Goal: Task Accomplishment & Management: Use online tool/utility

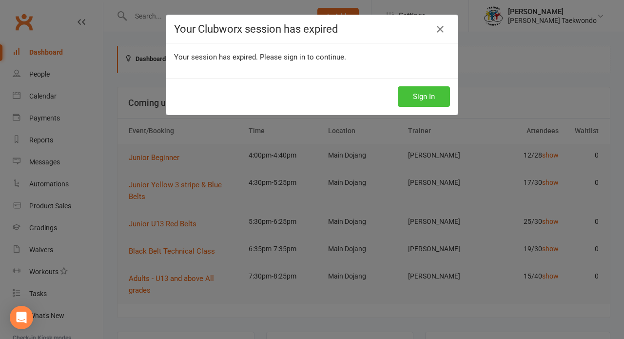
click at [432, 103] on button "Sign In" at bounding box center [424, 96] width 52 height 20
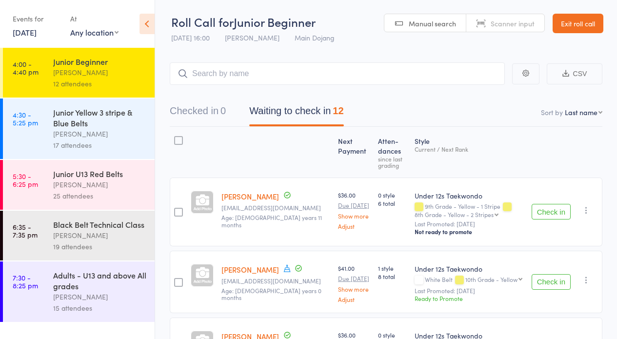
click at [546, 215] on button "Check in" at bounding box center [550, 212] width 39 height 16
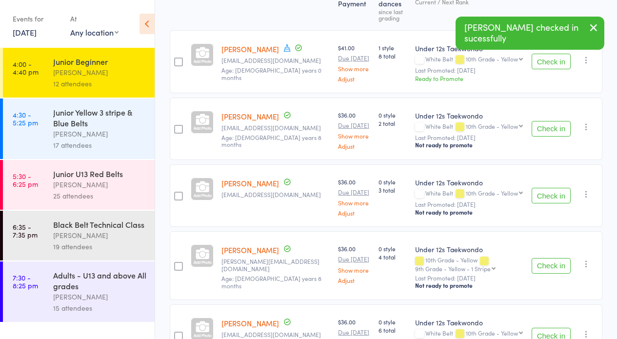
scroll to position [151, 0]
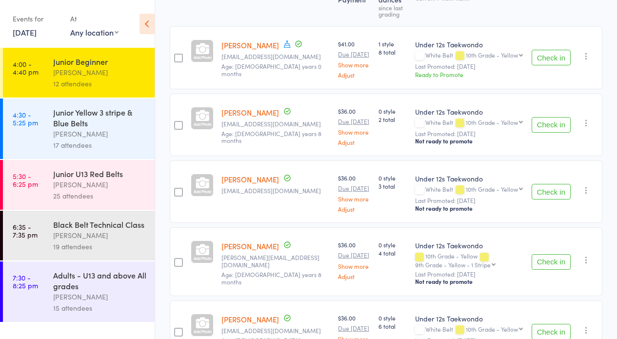
click at [542, 185] on button "Check in" at bounding box center [550, 192] width 39 height 16
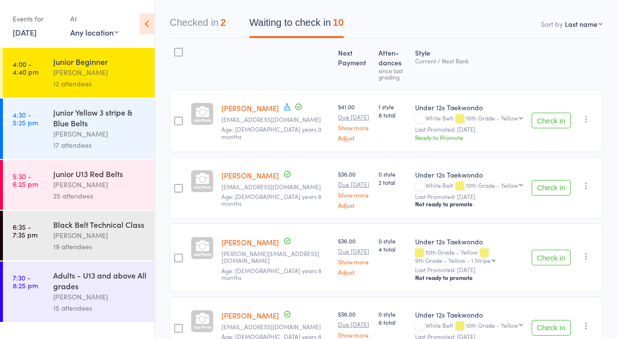
scroll to position [120, 0]
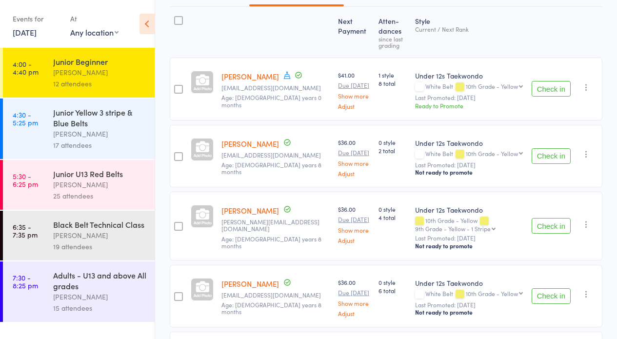
click at [552, 228] on button "Check in" at bounding box center [550, 226] width 39 height 16
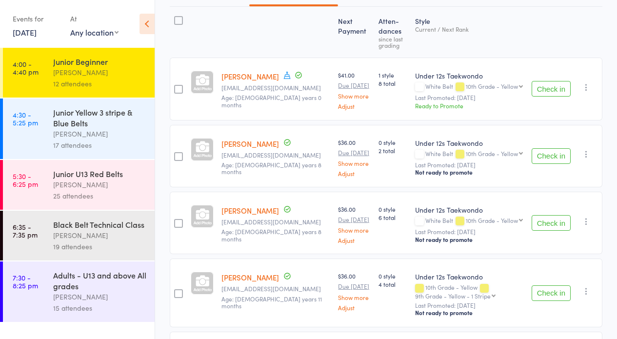
click at [543, 96] on button "Check in" at bounding box center [550, 89] width 39 height 16
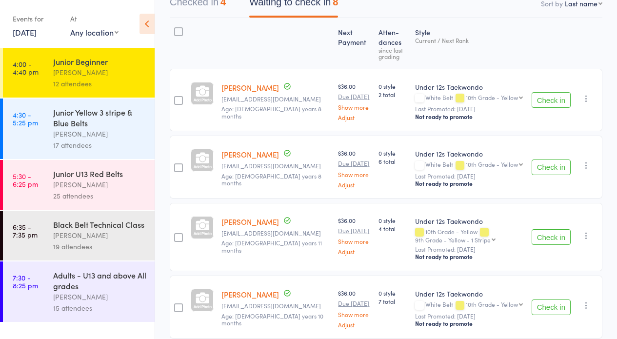
scroll to position [111, 0]
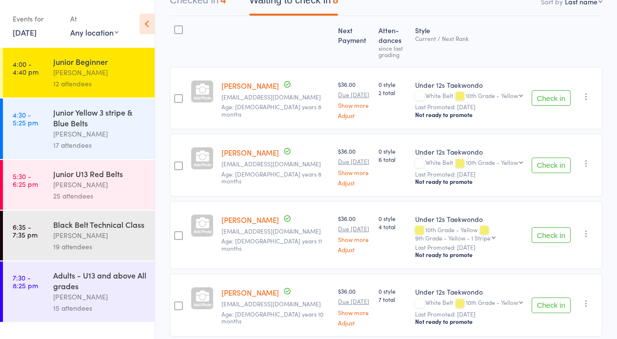
click at [536, 235] on button "Check in" at bounding box center [550, 235] width 39 height 16
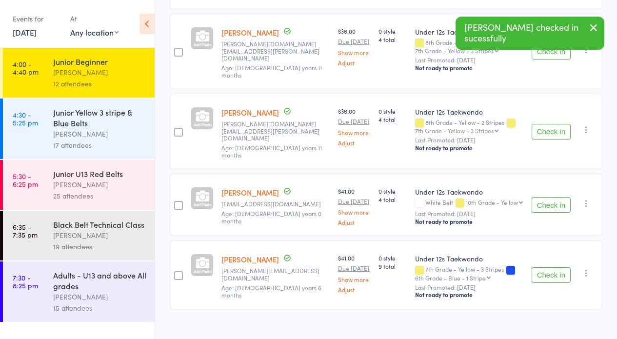
scroll to position [363, 0]
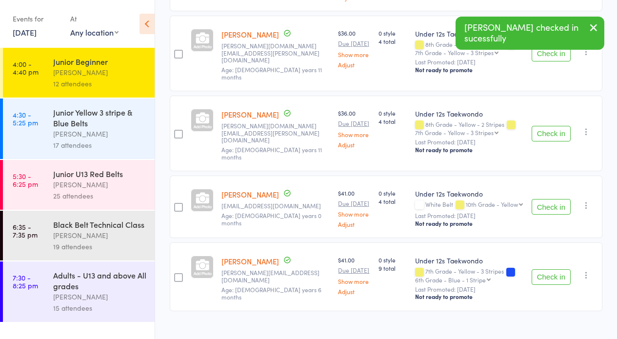
click at [553, 126] on button "Check in" at bounding box center [550, 134] width 39 height 16
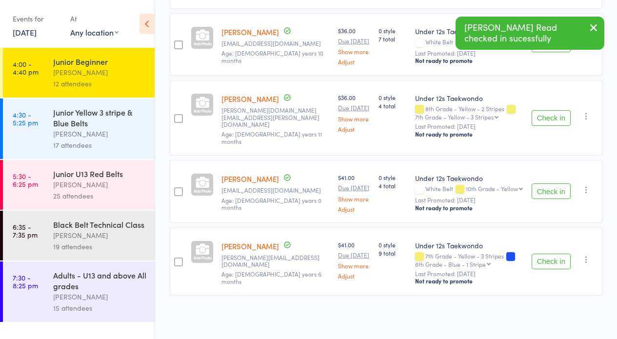
scroll to position [291, 0]
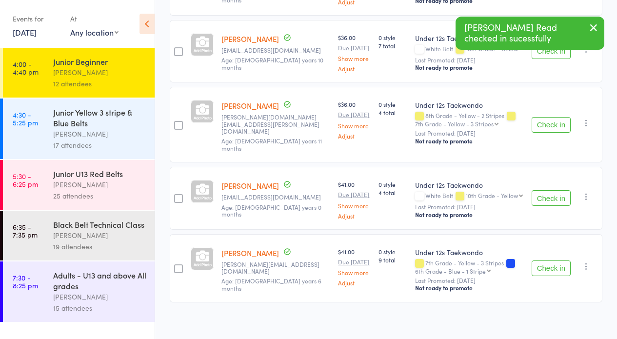
click at [538, 127] on button "Check in" at bounding box center [550, 125] width 39 height 16
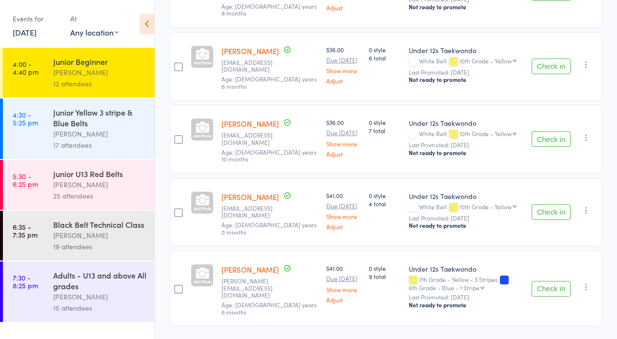
scroll to position [0, 0]
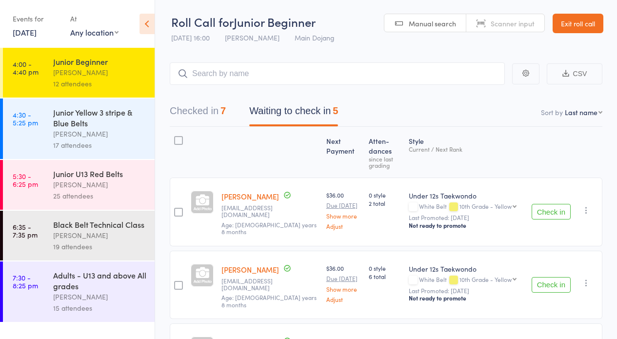
click at [213, 116] on button "Checked in 7" at bounding box center [198, 113] width 56 height 26
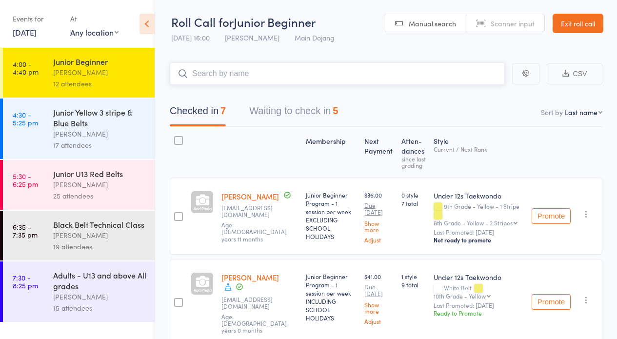
click at [412, 65] on input "search" at bounding box center [337, 73] width 335 height 22
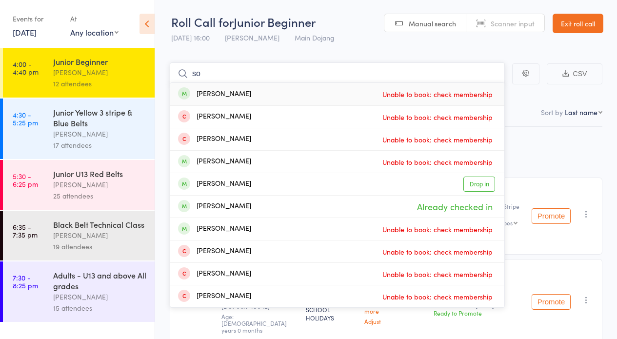
type input "s"
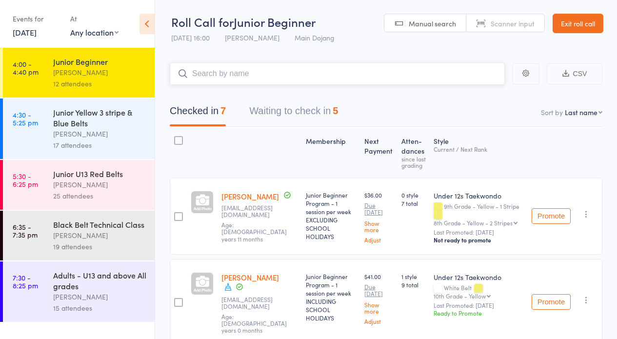
click at [317, 103] on button "Waiting to check in 5" at bounding box center [293, 113] width 89 height 26
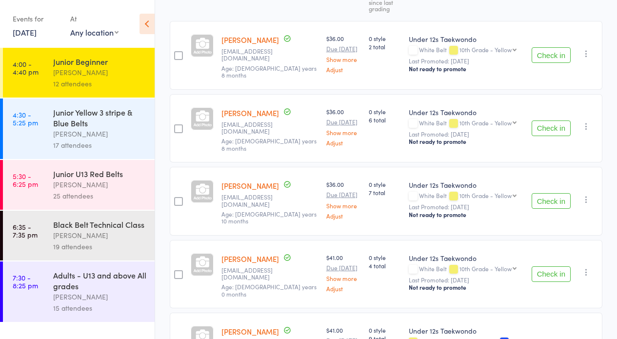
scroll to position [185, 0]
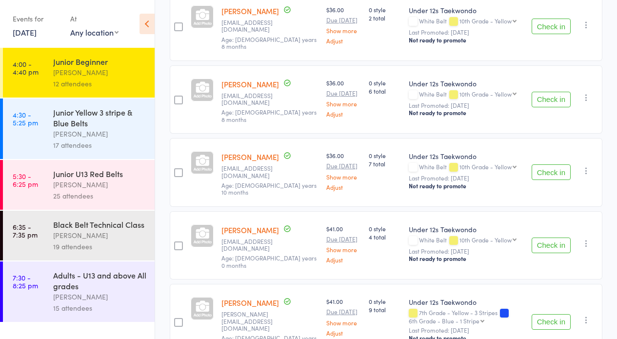
click at [551, 28] on button "Check in" at bounding box center [550, 27] width 39 height 16
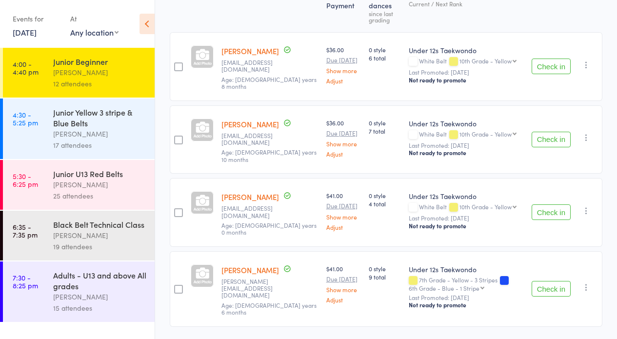
scroll to position [150, 0]
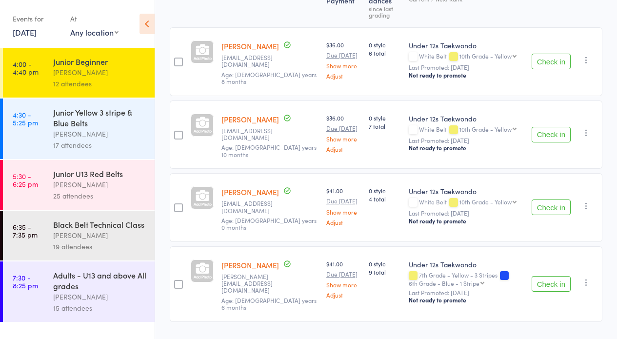
click at [549, 63] on button "Check in" at bounding box center [550, 62] width 39 height 16
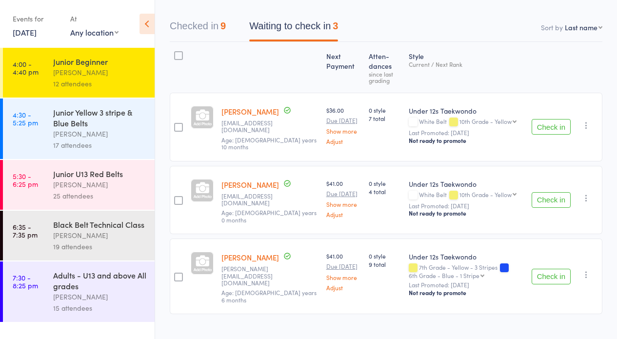
click at [545, 130] on button "Check in" at bounding box center [550, 127] width 39 height 16
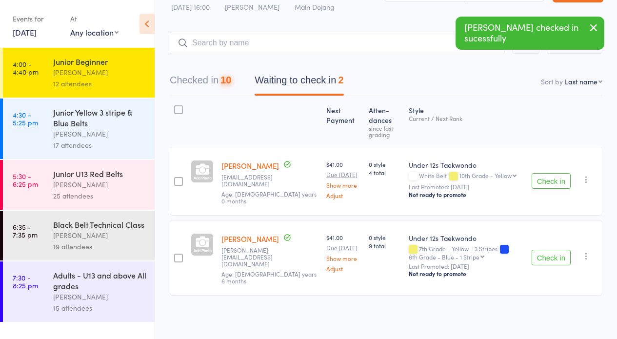
scroll to position [18, 0]
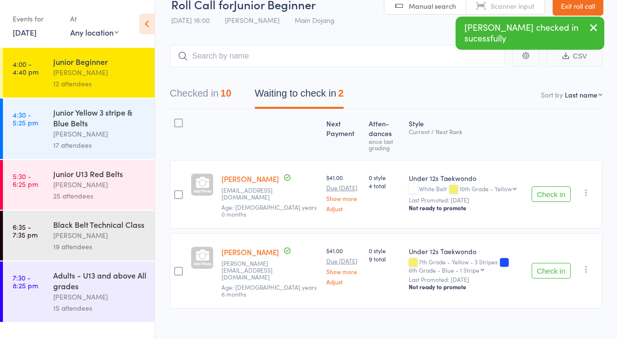
click at [560, 198] on button "Check in" at bounding box center [550, 194] width 39 height 16
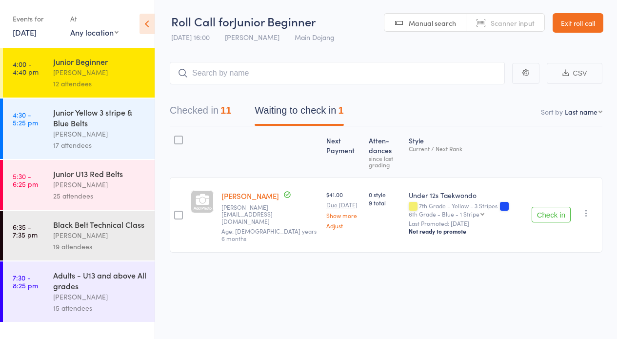
scroll to position [0, 0]
click at [574, 26] on link "Exit roll call" at bounding box center [577, 23] width 51 height 19
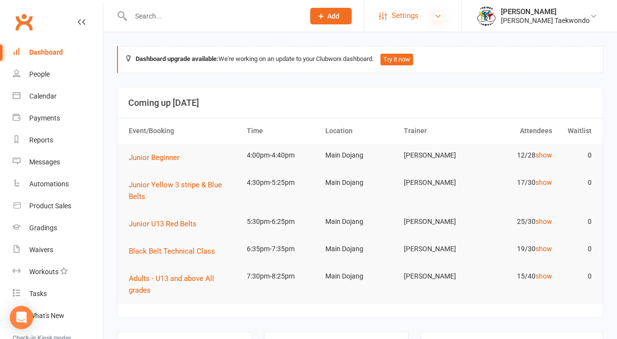
click at [442, 14] on icon at bounding box center [438, 16] width 8 height 8
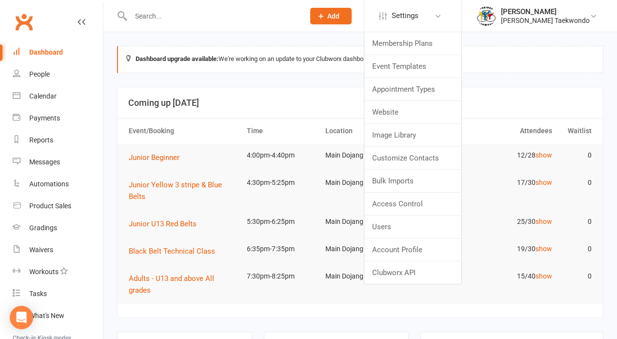
click at [339, 16] on span "Add" at bounding box center [333, 16] width 12 height 8
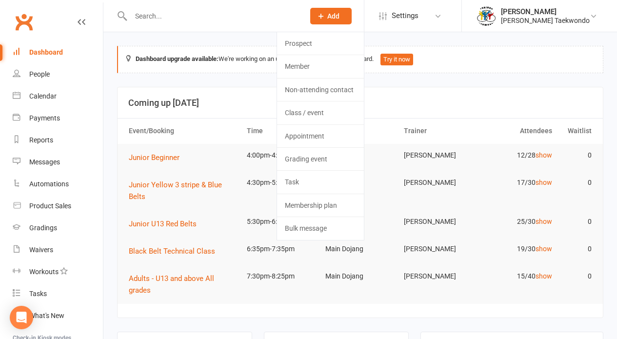
drag, startPoint x: 316, startPoint y: 65, endPoint x: 439, endPoint y: 82, distance: 124.0
click at [318, 65] on link "Member" at bounding box center [320, 66] width 87 height 22
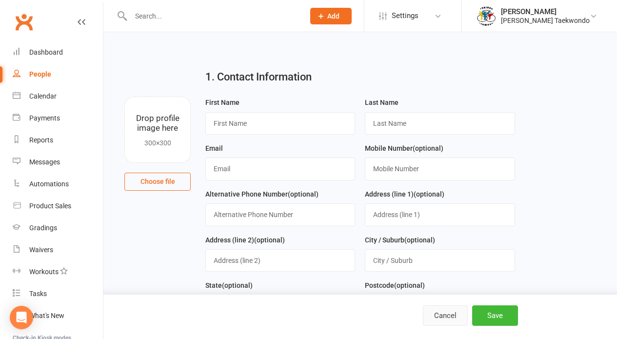
click at [445, 318] on button "Cancel" at bounding box center [445, 315] width 45 height 20
select select "50"
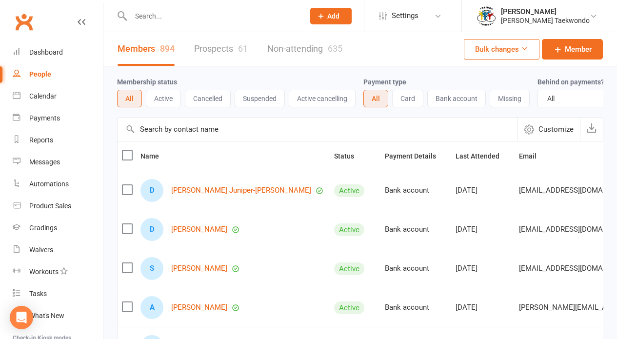
click at [350, 15] on button "Add" at bounding box center [330, 16] width 41 height 17
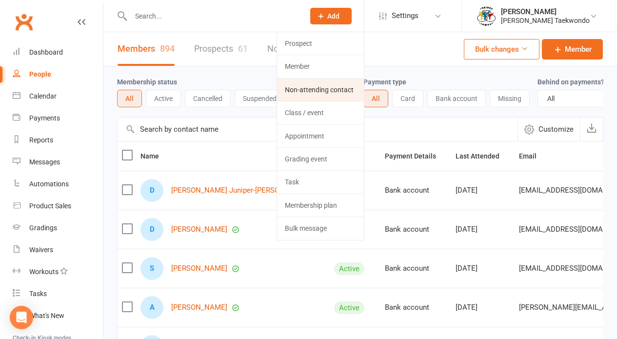
click at [324, 86] on link "Non-attending contact" at bounding box center [320, 89] width 87 height 22
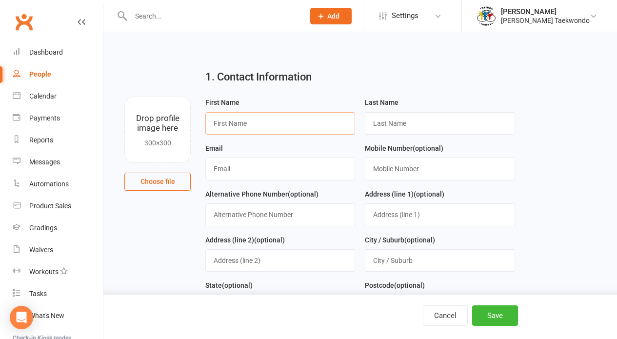
type input "r"
type input "Ricky"
type input "Townsend"
type input "xbford460@gmail.com"
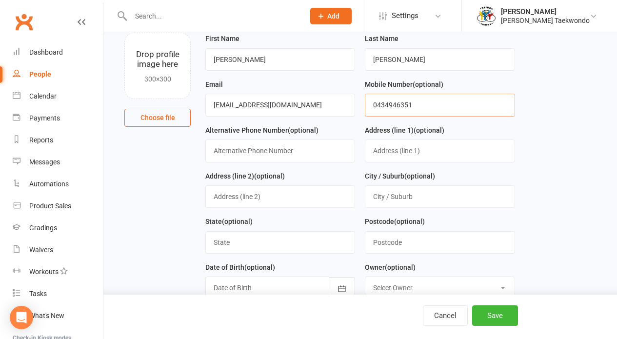
scroll to position [77, 0]
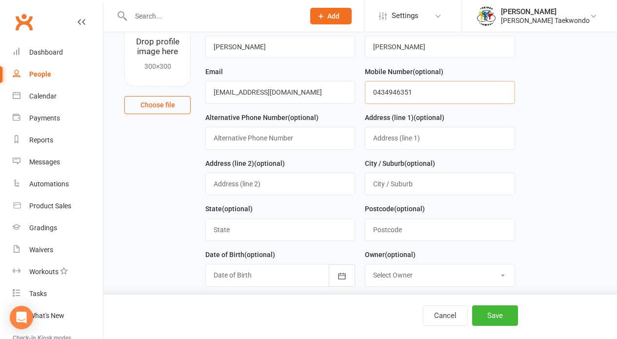
type input "0434946351"
type input "15 Raglan Street"
type input "Maryborough"
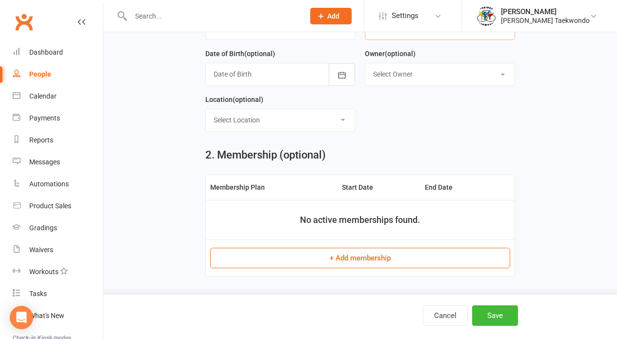
scroll to position [279, 0]
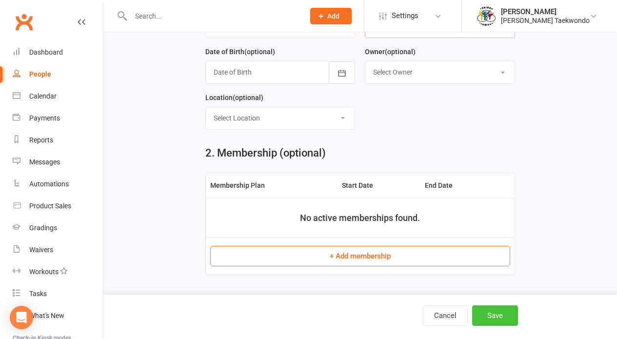
type input "3465"
click at [500, 315] on button "Save" at bounding box center [495, 315] width 46 height 20
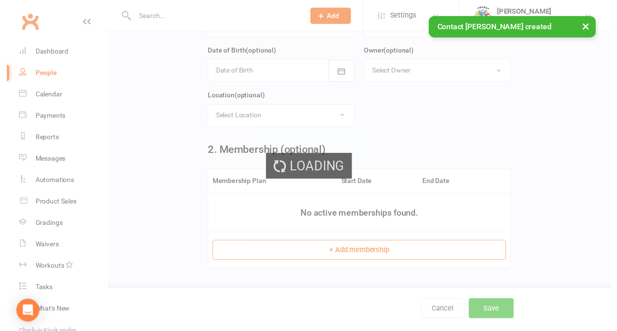
scroll to position [0, 0]
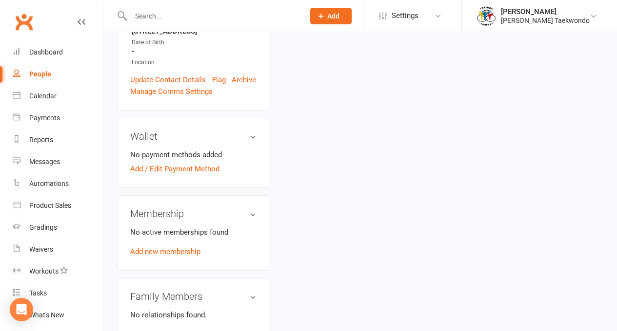
scroll to position [272, 0]
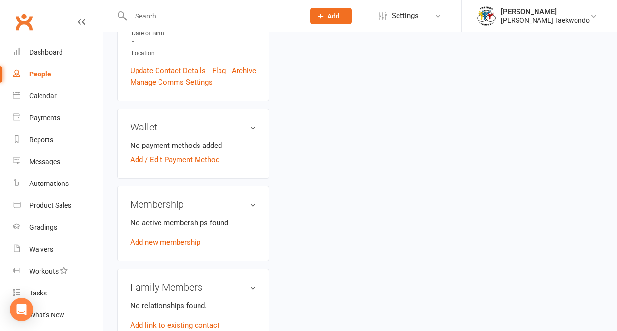
click at [181, 331] on link "Add link to new contact" at bounding box center [168, 337] width 77 height 12
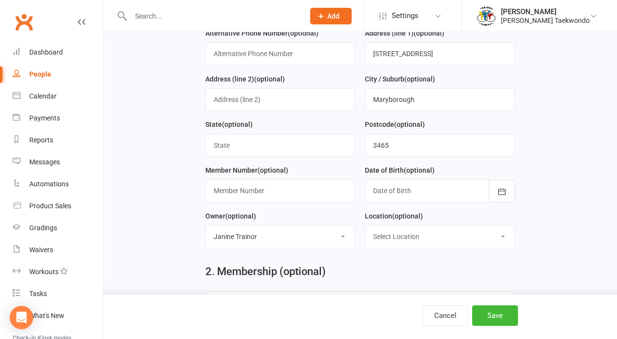
scroll to position [171, 0]
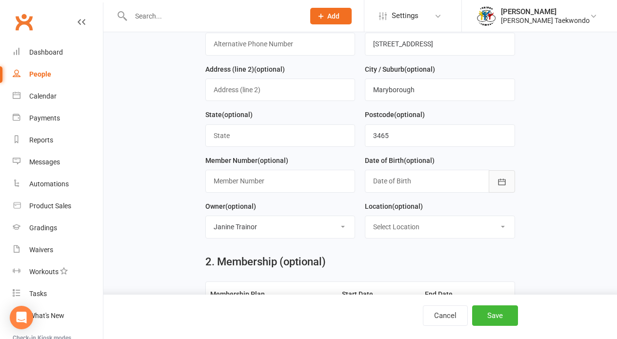
type input "Albert"
click at [498, 178] on icon "button" at bounding box center [502, 182] width 10 height 10
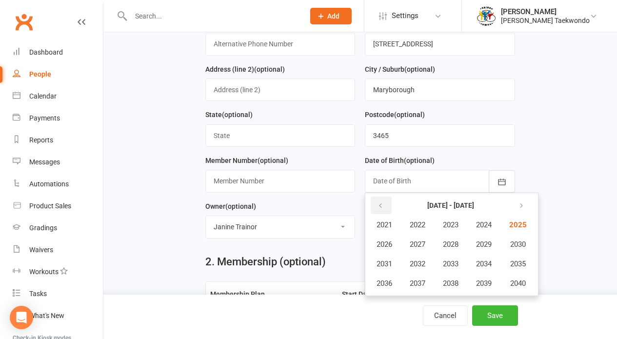
click at [382, 206] on icon "button" at bounding box center [380, 206] width 7 height 8
click at [524, 259] on span "2015" at bounding box center [517, 263] width 16 height 9
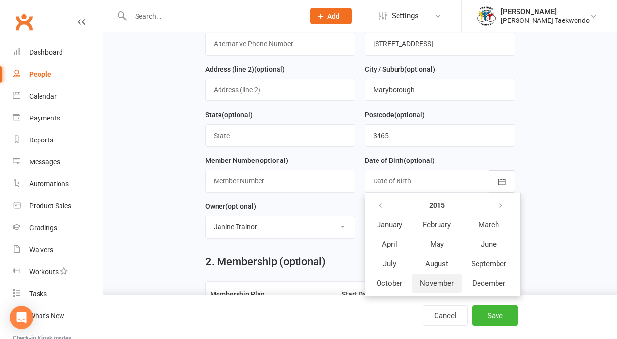
click at [427, 281] on span "November" at bounding box center [437, 283] width 34 height 9
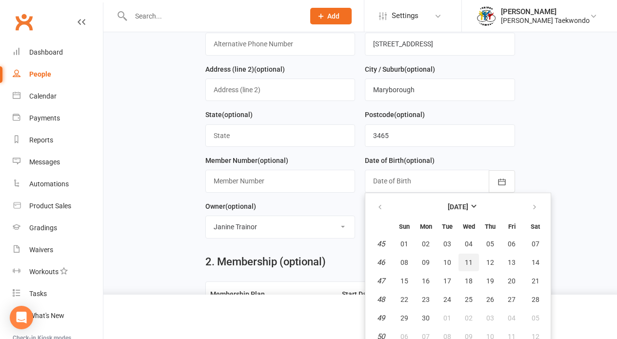
click at [465, 260] on span "11" at bounding box center [468, 262] width 8 height 8
type input "11 Nov 2015"
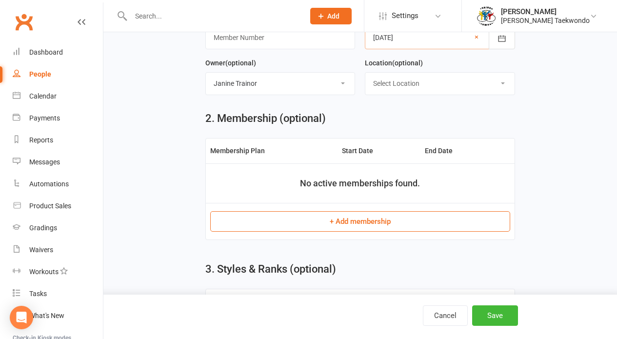
scroll to position [319, 0]
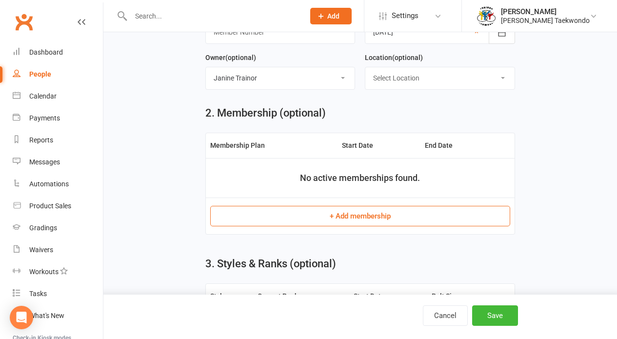
click at [398, 220] on button "+ Add membership" at bounding box center [360, 216] width 300 height 20
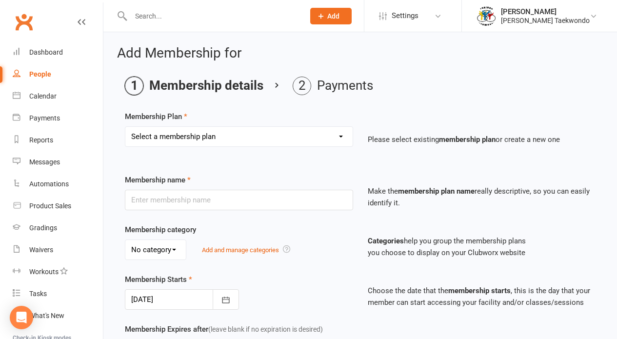
select select "2"
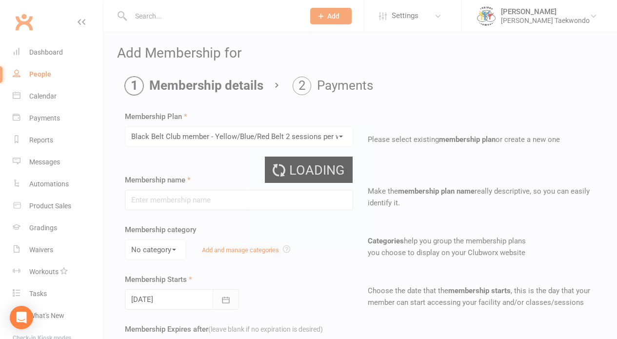
type input "Black Belt Club member - Yellow/Blue/Red Belt 2 sessions per week Junior and Se…"
type input "0"
type input "4"
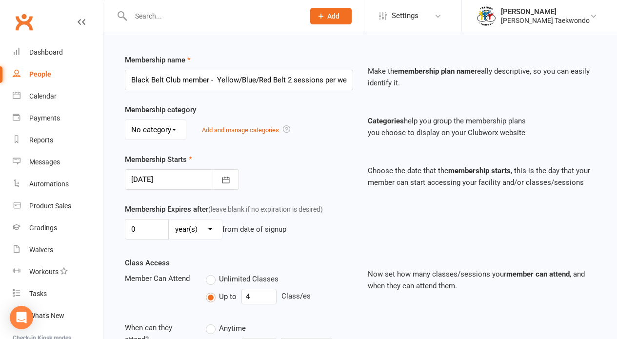
scroll to position [168, 0]
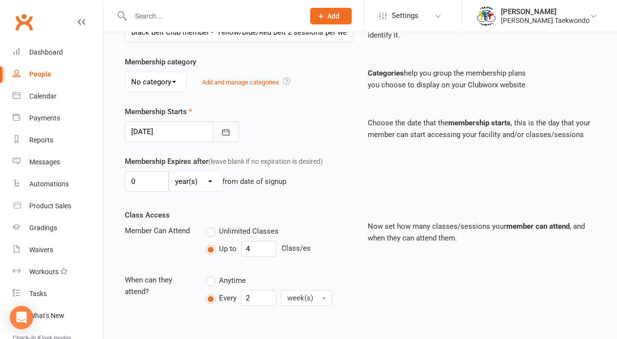
click at [227, 131] on icon "button" at bounding box center [226, 132] width 10 height 10
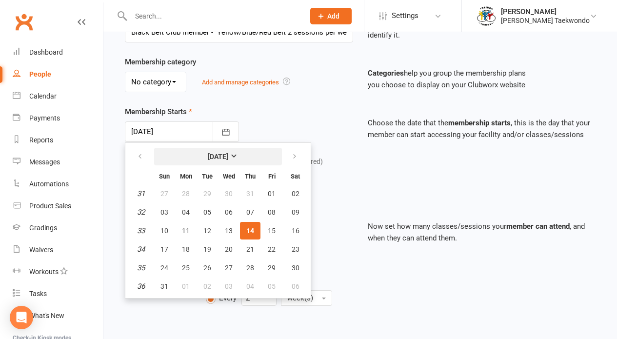
drag, startPoint x: 138, startPoint y: 158, endPoint x: 155, endPoint y: 158, distance: 17.6
click at [138, 158] on icon "button" at bounding box center [139, 157] width 7 height 8
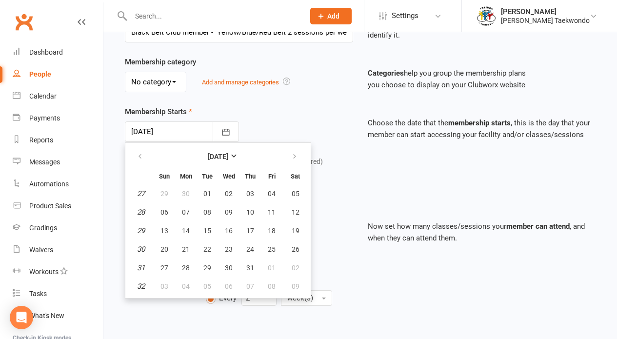
drag, startPoint x: 168, startPoint y: 268, endPoint x: 178, endPoint y: 266, distance: 9.9
click at [169, 267] on button "27" at bounding box center [164, 268] width 20 height 18
type input "27 Jul 2025"
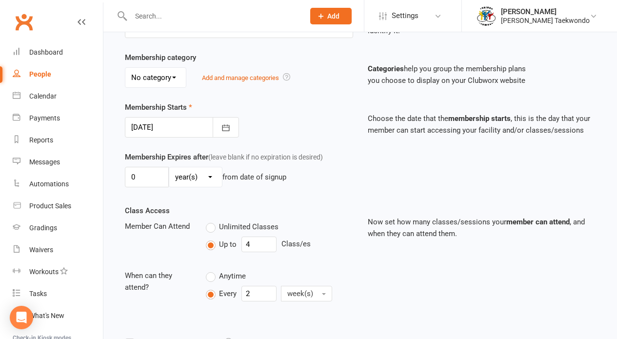
scroll to position [288, 0]
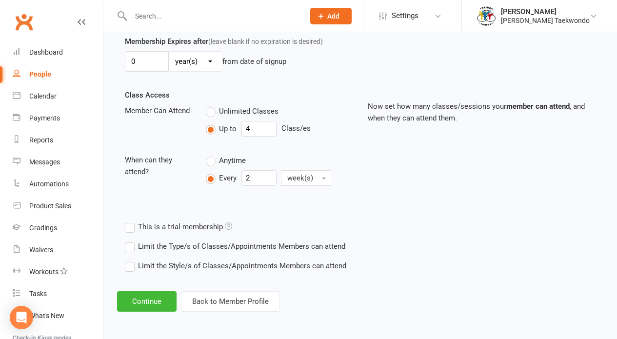
drag, startPoint x: 154, startPoint y: 303, endPoint x: 246, endPoint y: 278, distance: 95.8
click at [155, 301] on button "Continue" at bounding box center [146, 301] width 59 height 20
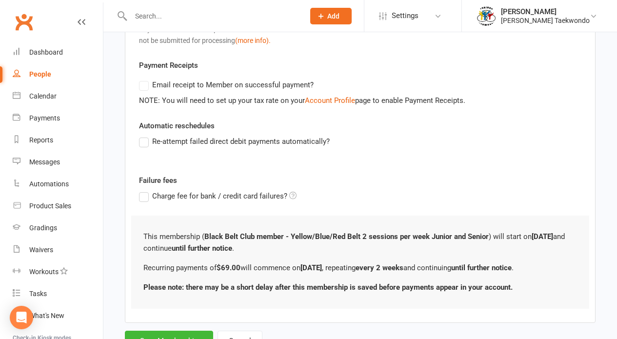
scroll to position [0, 0]
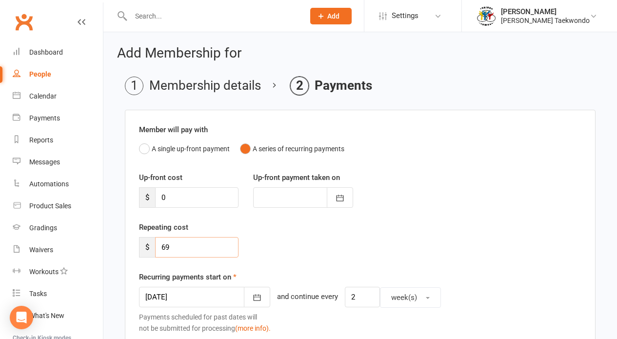
click at [179, 247] on input "69" at bounding box center [196, 247] width 83 height 20
type input "6"
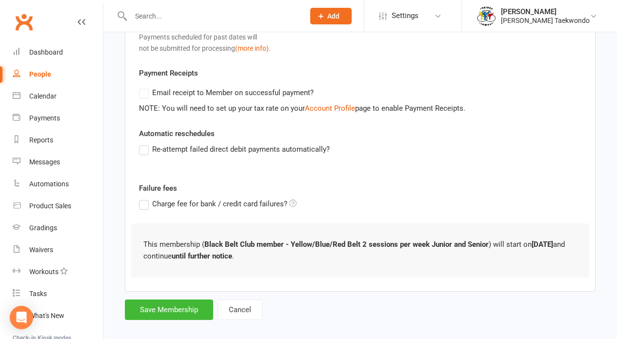
scroll to position [289, 0]
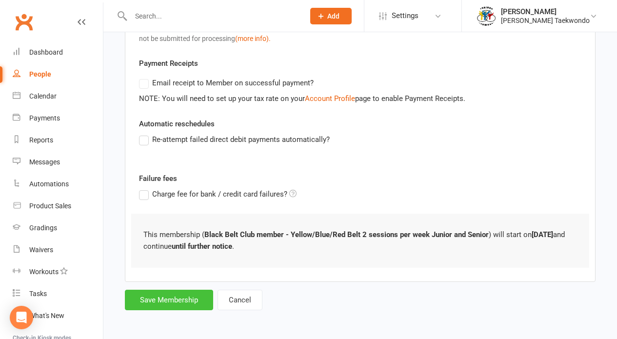
click at [172, 301] on button "Save Membership" at bounding box center [169, 299] width 88 height 20
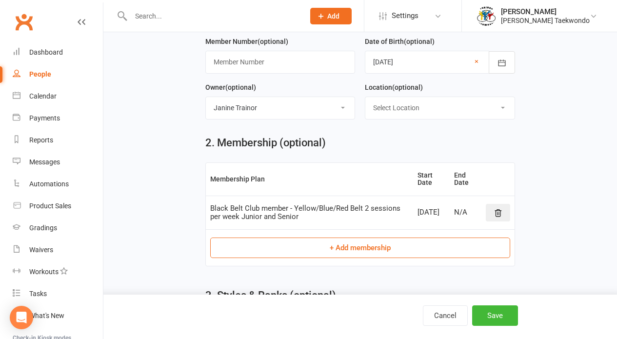
scroll to position [414, 0]
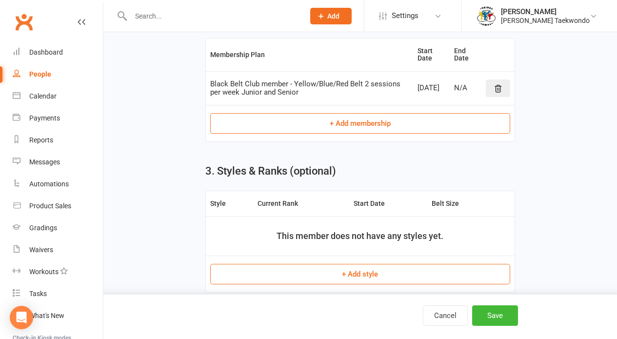
click at [358, 271] on button "+ Add style" at bounding box center [360, 274] width 300 height 20
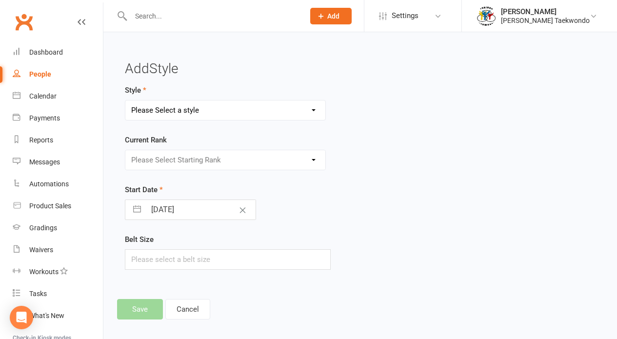
select select "2219"
select select "22000"
select select "6"
select select "2025"
select select "7"
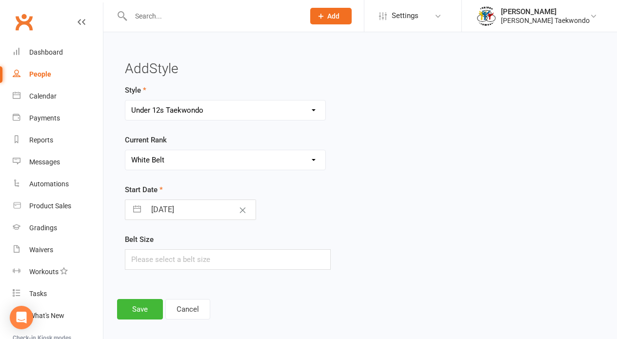
select select "2025"
select select "8"
select select "2025"
click at [216, 210] on input "14 Aug 2025" at bounding box center [201, 209] width 110 height 19
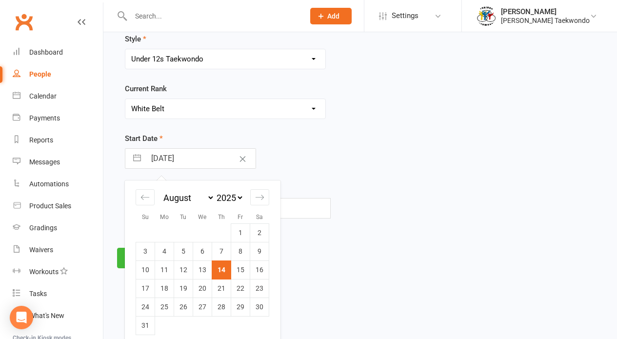
scroll to position [58, 0]
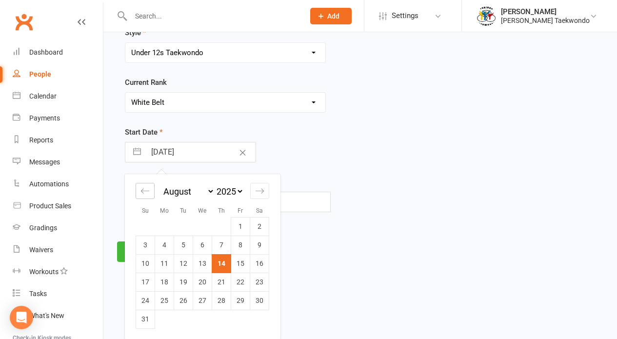
click at [142, 190] on icon "Move backward to switch to the previous month." at bounding box center [144, 190] width 9 height 9
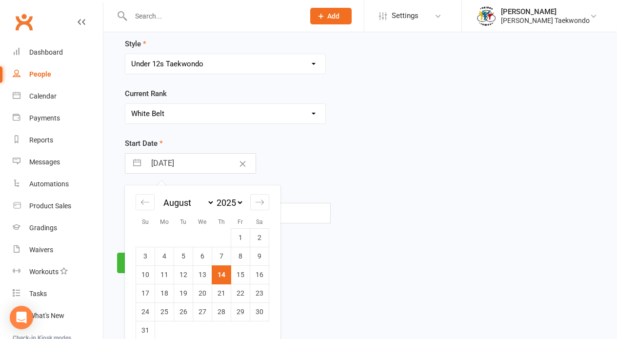
select select "5"
select select "2025"
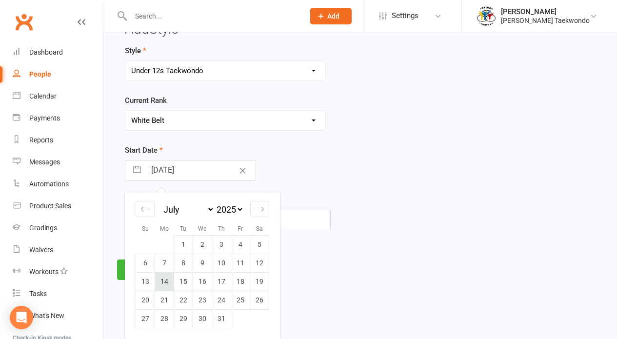
scroll to position [39, 0]
click at [166, 294] on td "21" at bounding box center [164, 300] width 19 height 19
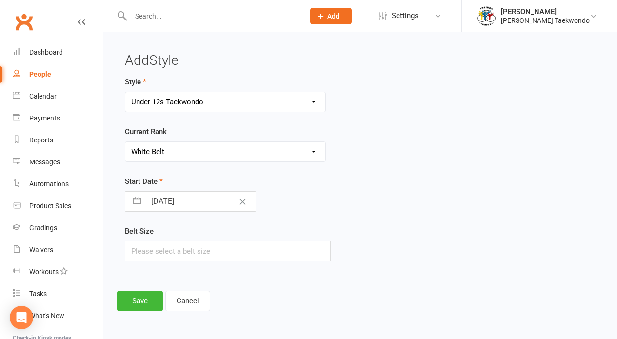
type input "21 Jul 2025"
click at [141, 301] on button "Save" at bounding box center [140, 301] width 46 height 20
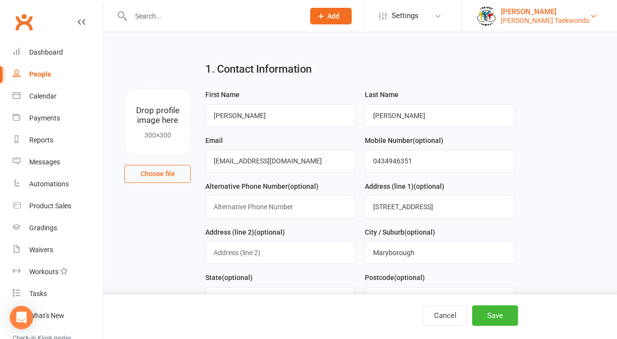
scroll to position [566, 0]
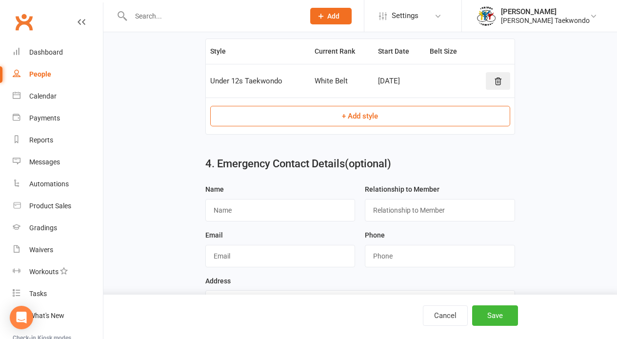
drag, startPoint x: 492, startPoint y: 317, endPoint x: 493, endPoint y: 310, distance: 6.8
click at [492, 316] on button "Save" at bounding box center [495, 315] width 46 height 20
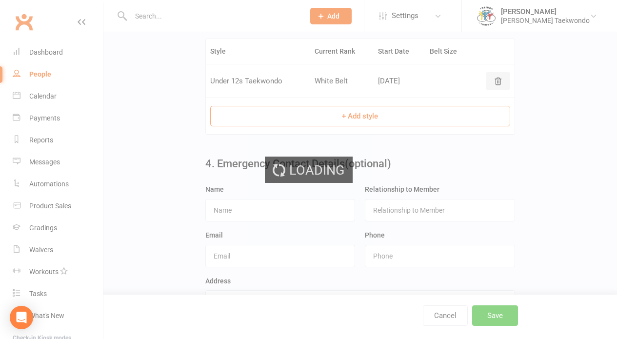
scroll to position [0, 0]
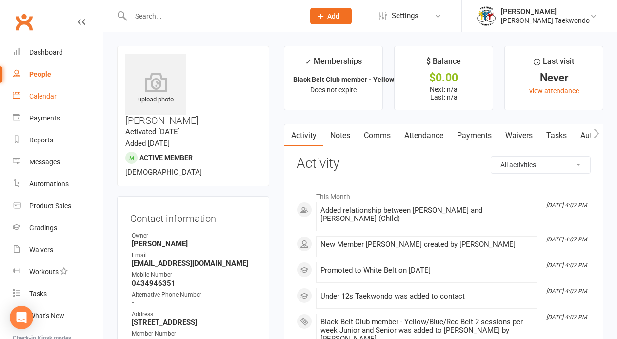
click at [47, 97] on div "Calendar" at bounding box center [42, 96] width 27 height 8
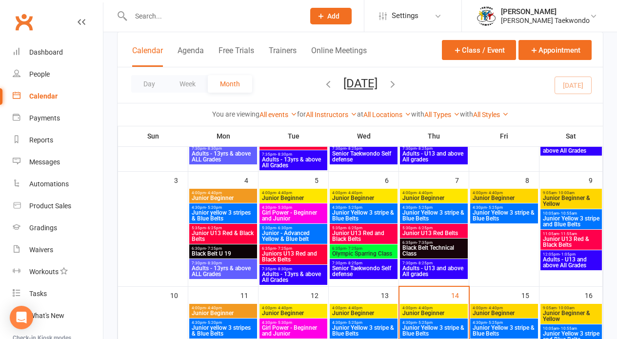
scroll to position [153, 0]
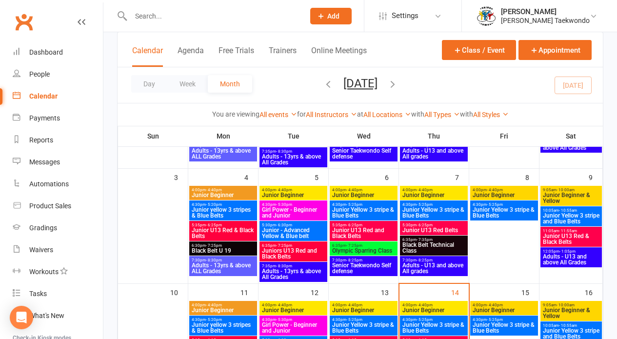
click at [457, 195] on span "Junior Beginner" at bounding box center [434, 195] width 64 height 6
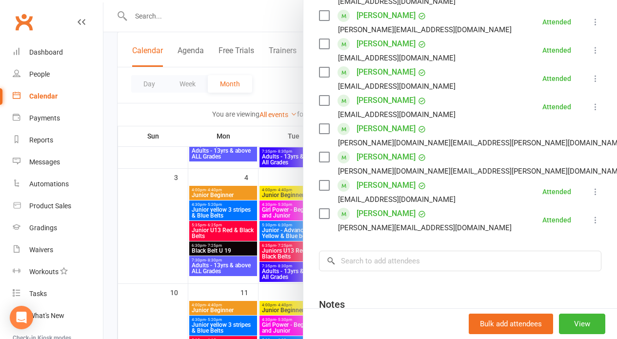
scroll to position [328, 0]
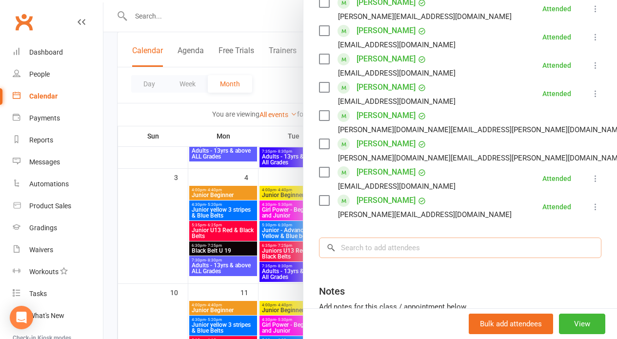
click at [346, 246] on input "search" at bounding box center [460, 247] width 282 height 20
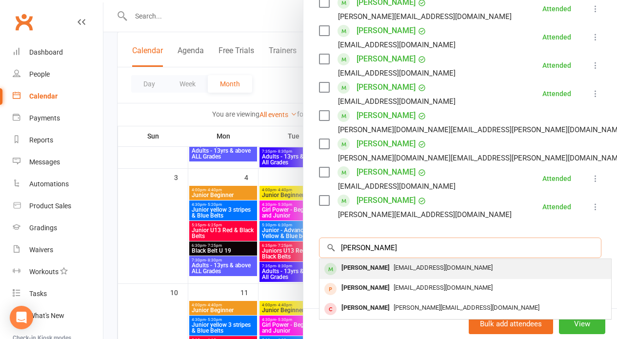
type input "albert"
click at [346, 269] on div "[PERSON_NAME]" at bounding box center [365, 268] width 56 height 14
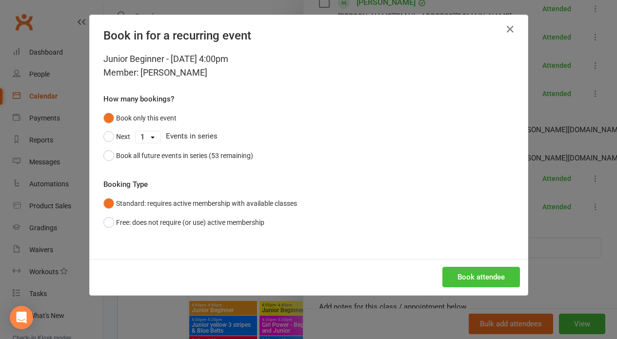
click at [474, 278] on button "Book attendee" at bounding box center [480, 277] width 77 height 20
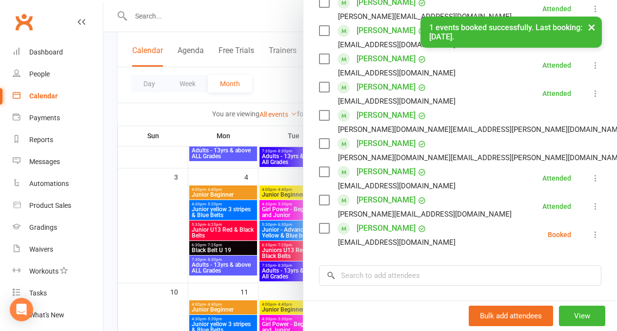
click at [590, 231] on icon at bounding box center [595, 235] width 10 height 10
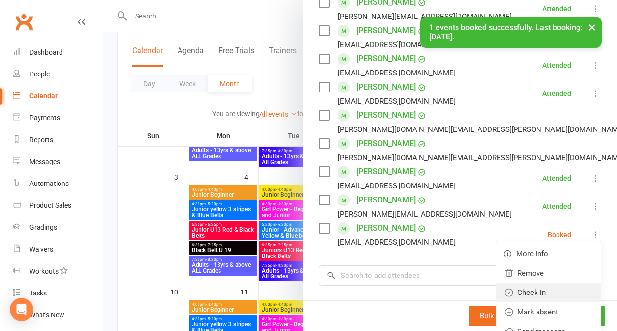
click at [538, 293] on link "Check in" at bounding box center [548, 292] width 105 height 19
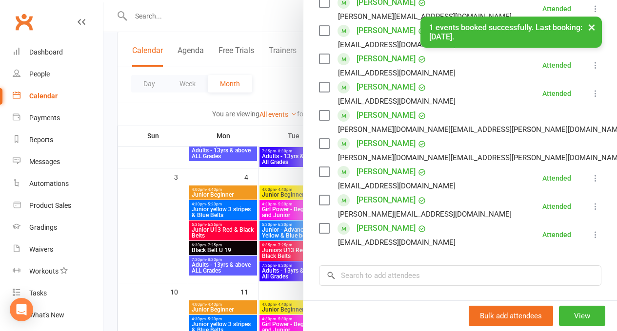
drag, startPoint x: 160, startPoint y: 250, endPoint x: 237, endPoint y: 222, distance: 82.0
click at [163, 249] on div at bounding box center [359, 165] width 513 height 331
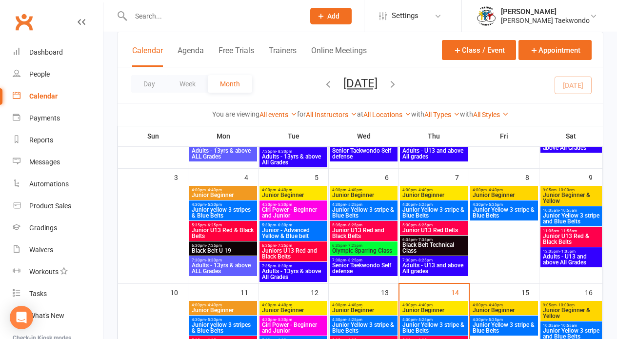
click at [436, 212] on span "Junior Yellow 3 stripe & Blue Belts" at bounding box center [434, 213] width 64 height 12
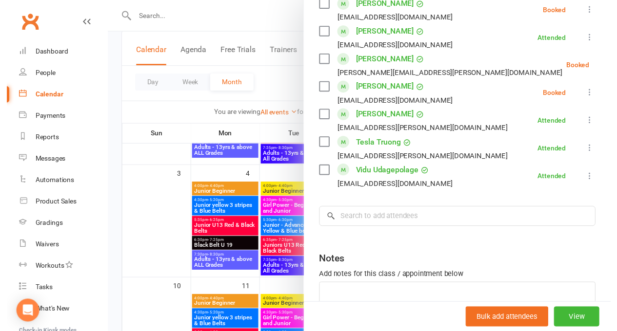
scroll to position [558, 0]
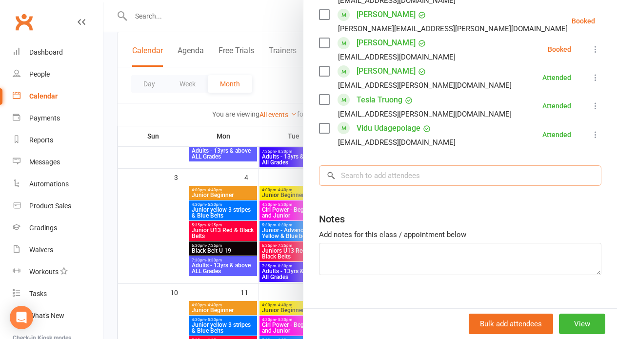
click at [346, 167] on input "search" at bounding box center [460, 175] width 282 height 20
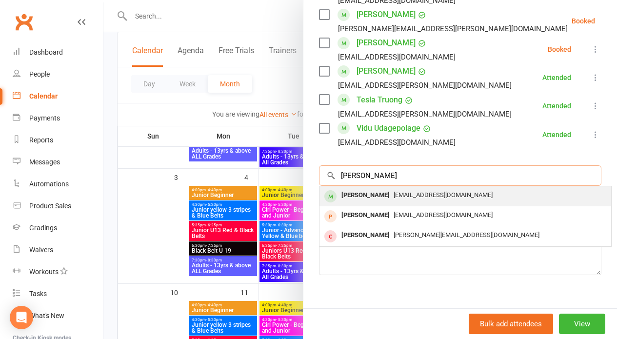
type input "albert"
click at [347, 188] on div "[PERSON_NAME]" at bounding box center [365, 195] width 56 height 14
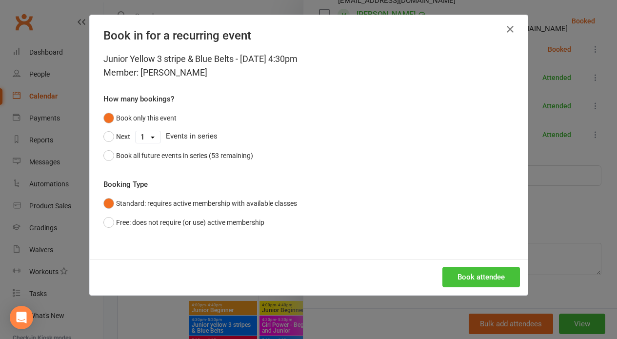
click at [468, 274] on button "Book attendee" at bounding box center [480, 277] width 77 height 20
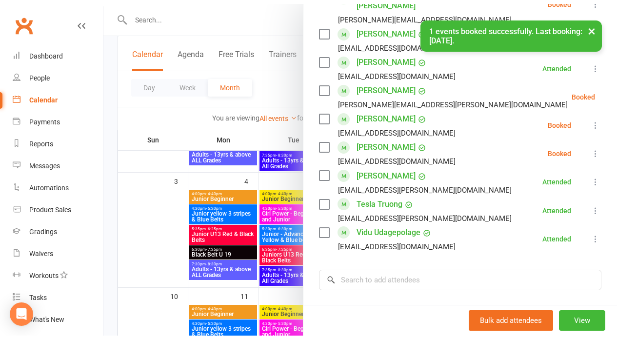
scroll to position [482, 0]
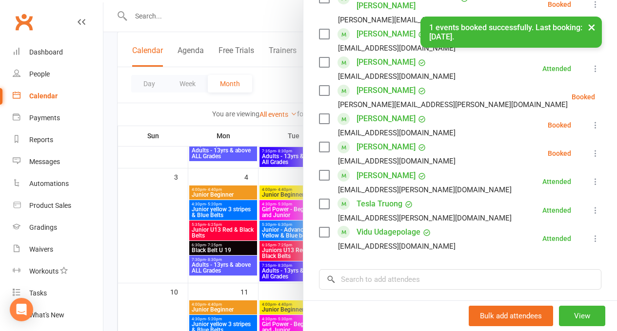
click at [590, 149] on icon at bounding box center [595, 154] width 10 height 10
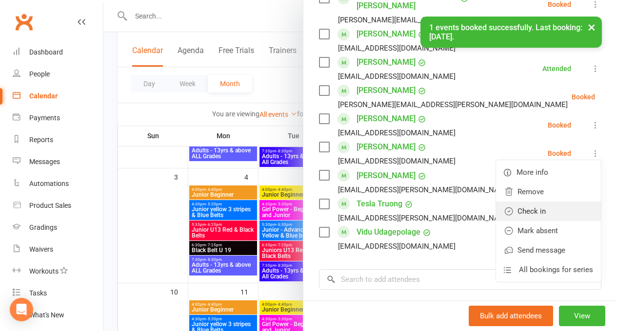
click at [517, 202] on link "Check in" at bounding box center [548, 211] width 105 height 19
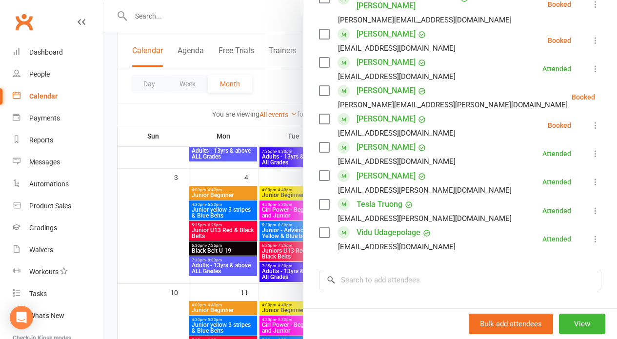
drag, startPoint x: 150, startPoint y: 213, endPoint x: 245, endPoint y: 203, distance: 95.6
click at [150, 213] on div at bounding box center [359, 169] width 513 height 339
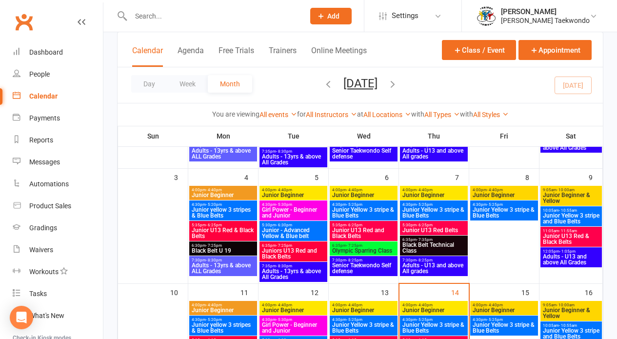
click at [521, 195] on span "Junior Beginner" at bounding box center [504, 195] width 64 height 6
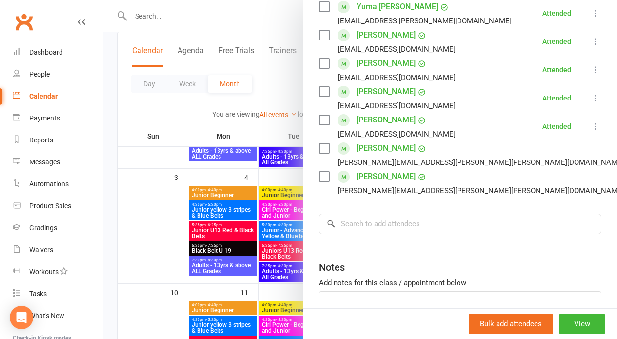
scroll to position [326, 0]
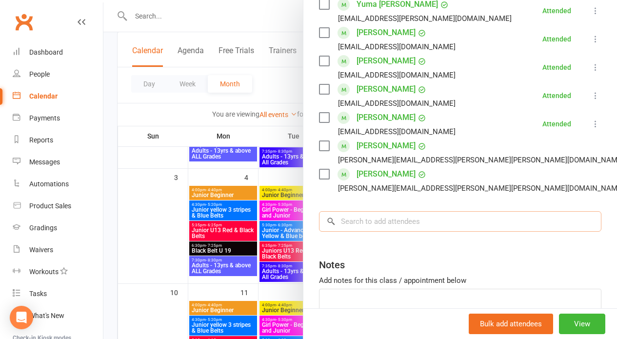
click at [374, 223] on input "search" at bounding box center [460, 221] width 282 height 20
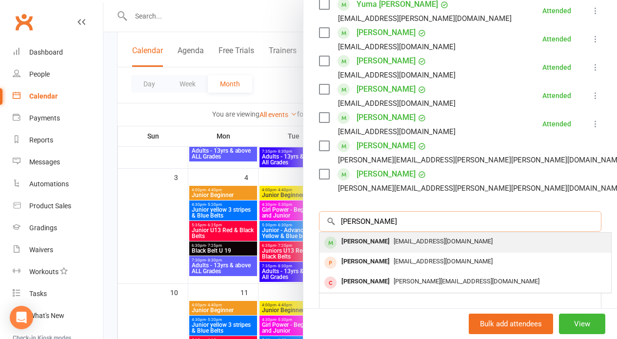
type input "albert"
click at [371, 239] on div "[PERSON_NAME]" at bounding box center [365, 241] width 56 height 14
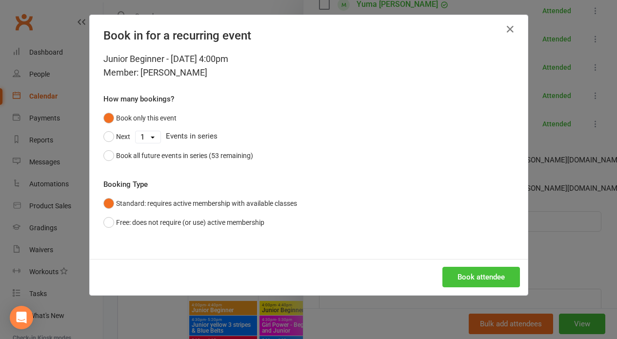
click at [468, 277] on button "Book attendee" at bounding box center [480, 277] width 77 height 20
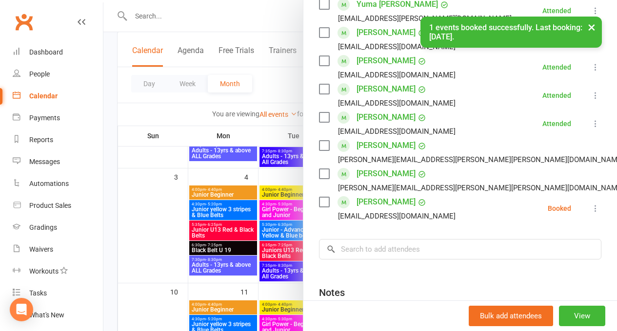
click at [590, 210] on icon at bounding box center [595, 209] width 10 height 10
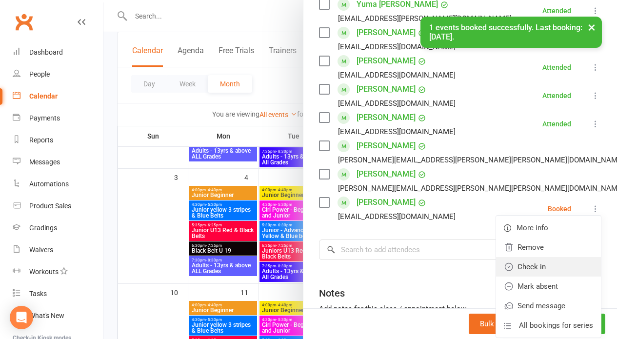
click at [531, 267] on link "Check in" at bounding box center [548, 266] width 105 height 19
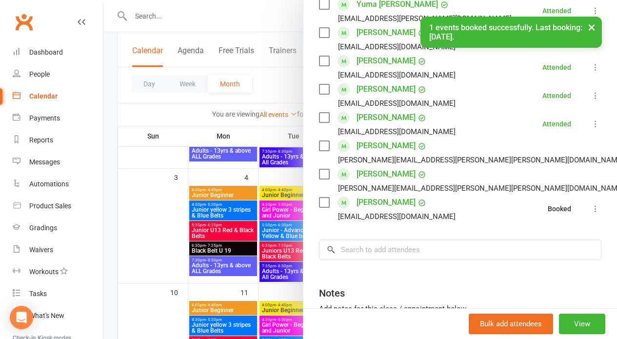
drag, startPoint x: 177, startPoint y: 236, endPoint x: 229, endPoint y: 222, distance: 53.4
click at [181, 233] on div at bounding box center [359, 169] width 513 height 339
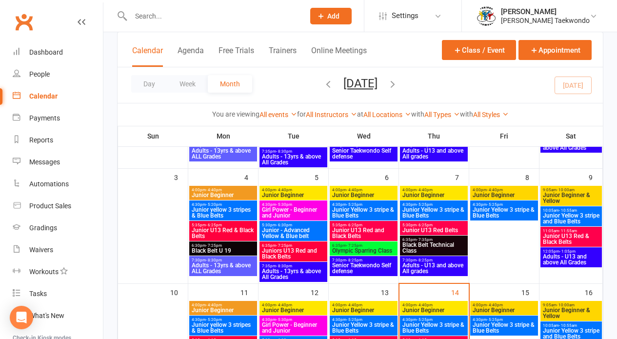
click at [506, 213] on span "Junior Yellow 3 stripe & Blue Belts" at bounding box center [504, 213] width 64 height 12
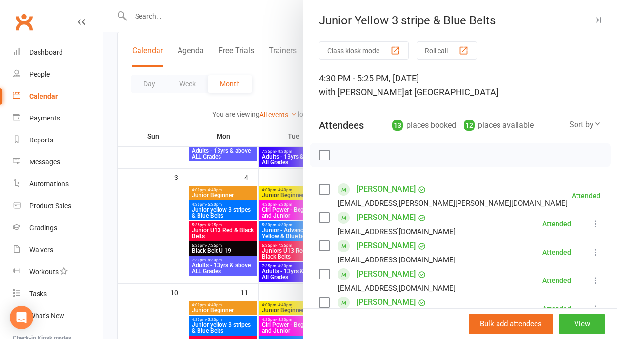
drag, startPoint x: 158, startPoint y: 198, endPoint x: 246, endPoint y: 195, distance: 87.8
click at [160, 197] on div at bounding box center [359, 169] width 513 height 339
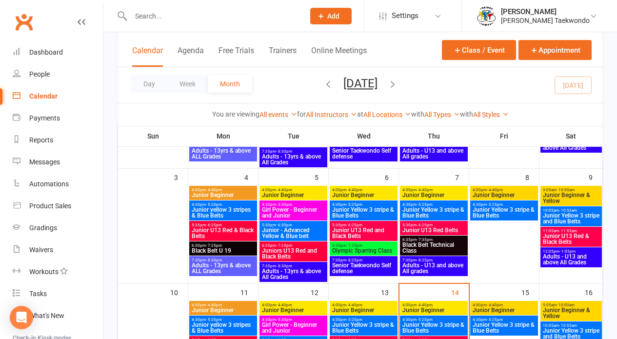
click at [509, 214] on span "Junior Yellow 3 stripe & Blue Belts" at bounding box center [504, 213] width 64 height 12
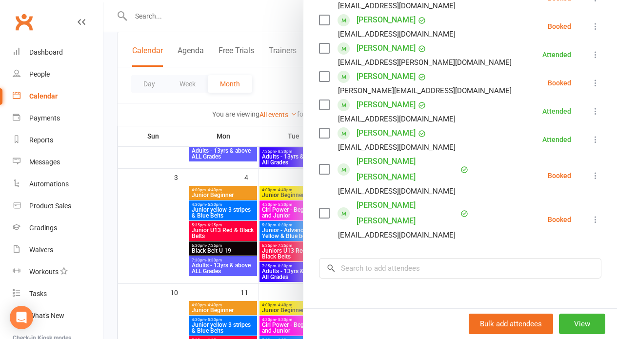
scroll to position [341, 0]
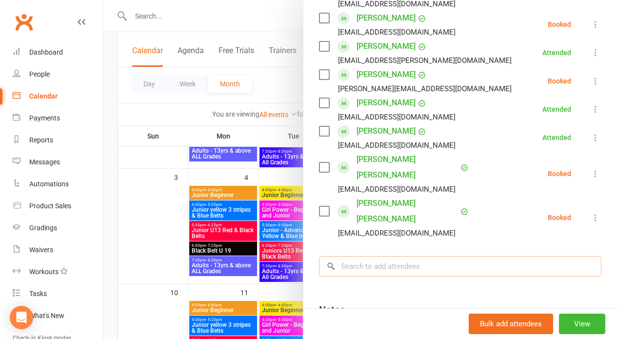
click at [350, 256] on input "search" at bounding box center [460, 266] width 282 height 20
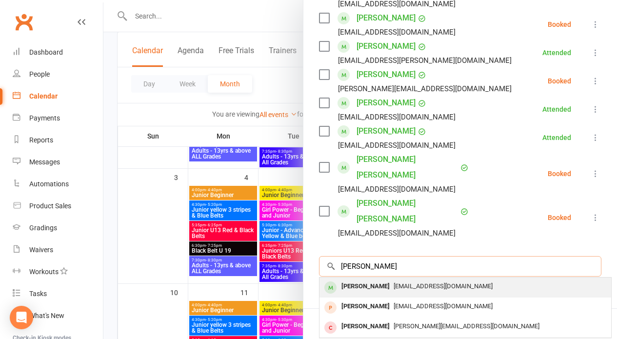
type input "albert"
click at [349, 279] on div "[PERSON_NAME]" at bounding box center [365, 286] width 56 height 14
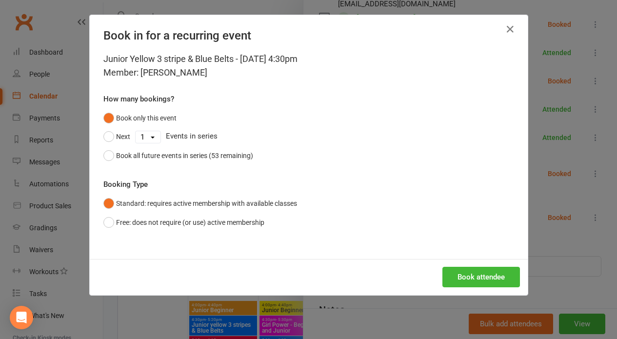
drag, startPoint x: 470, startPoint y: 273, endPoint x: 475, endPoint y: 268, distance: 6.9
click at [470, 272] on button "Book attendee" at bounding box center [480, 277] width 77 height 20
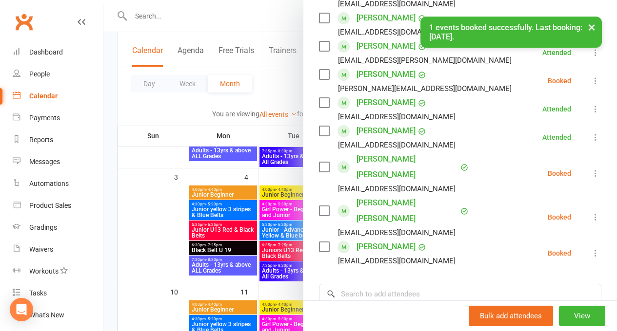
click at [590, 249] on icon at bounding box center [595, 254] width 10 height 10
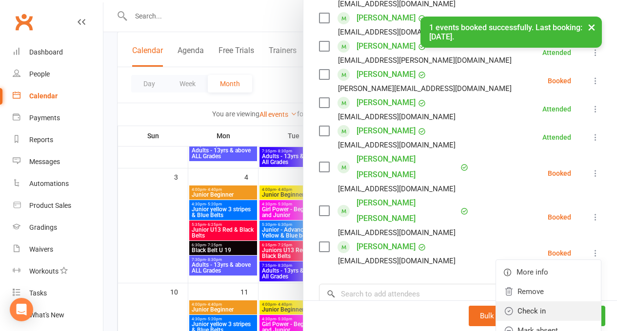
click at [538, 302] on link "Check in" at bounding box center [548, 311] width 105 height 19
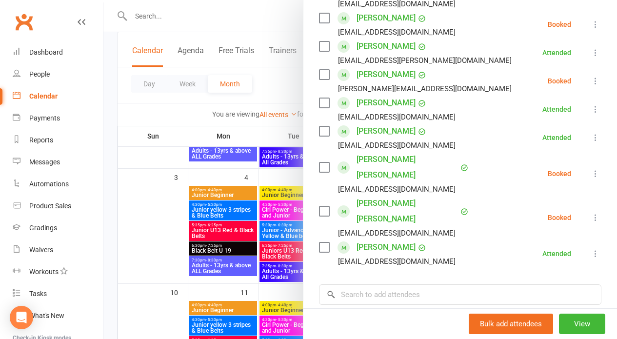
drag, startPoint x: 156, startPoint y: 222, endPoint x: 503, endPoint y: 223, distance: 347.0
click at [176, 216] on div at bounding box center [359, 169] width 513 height 339
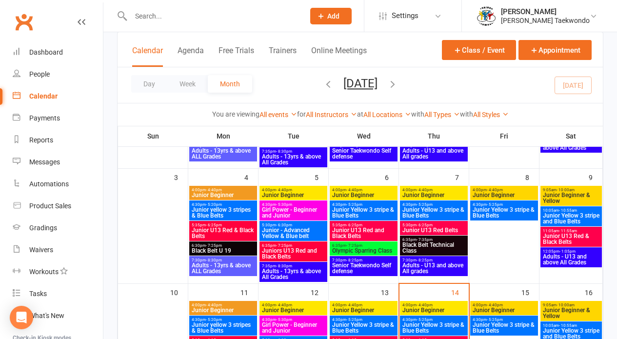
click at [577, 217] on span "Junior Yellow 3 stripe and Blue Belts" at bounding box center [571, 218] width 58 height 12
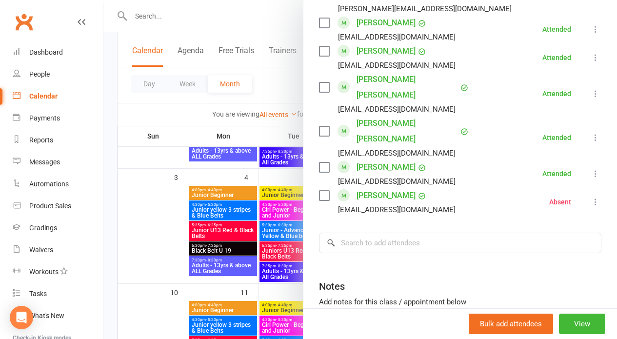
scroll to position [665, 0]
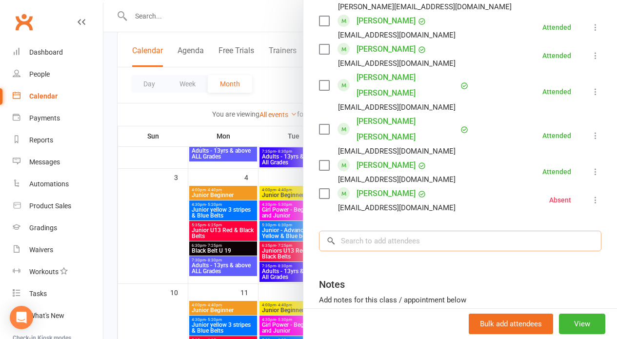
click at [350, 231] on input "search" at bounding box center [460, 241] width 282 height 20
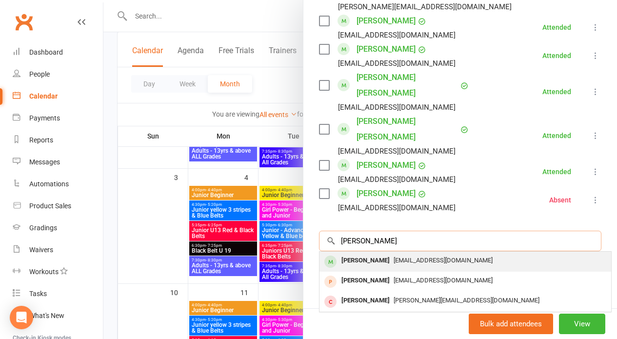
type input "albert"
click at [355, 253] on div "[PERSON_NAME]" at bounding box center [365, 260] width 56 height 14
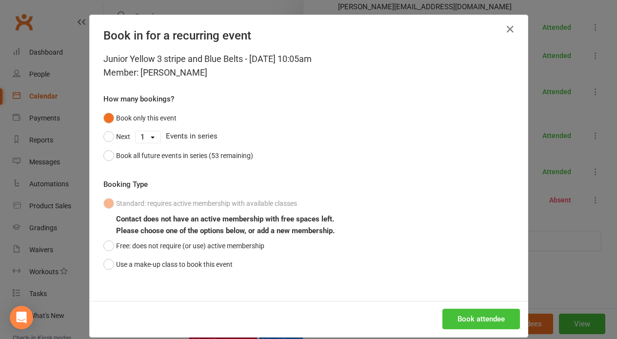
click at [460, 314] on button "Book attendee" at bounding box center [480, 319] width 77 height 20
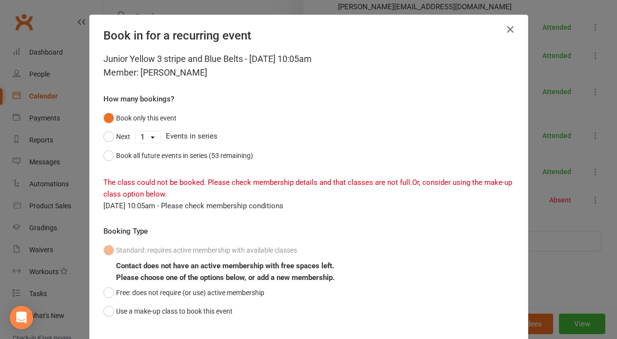
click at [511, 28] on icon "button" at bounding box center [510, 29] width 12 height 12
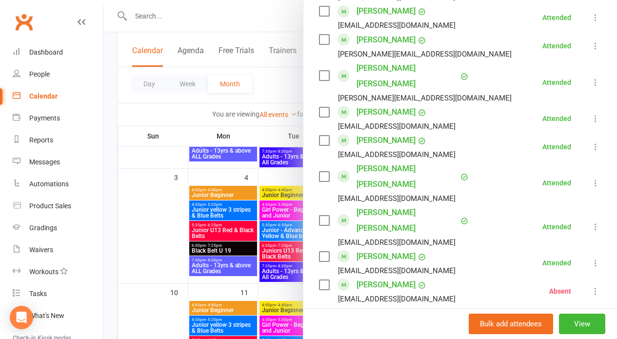
scroll to position [570, 0]
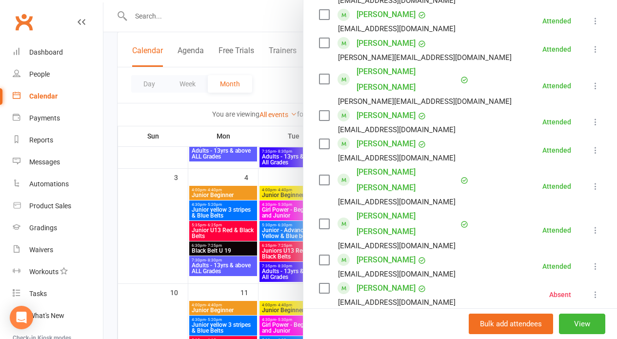
drag, startPoint x: 140, startPoint y: 226, endPoint x: 150, endPoint y: 224, distance: 10.5
click at [141, 226] on div at bounding box center [359, 169] width 513 height 339
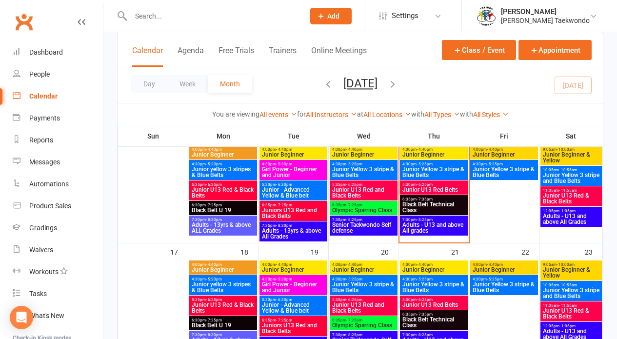
scroll to position [272, 0]
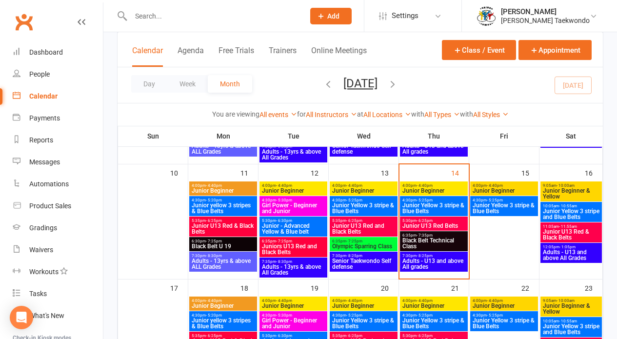
click at [451, 191] on span "Junior Beginner" at bounding box center [434, 191] width 64 height 6
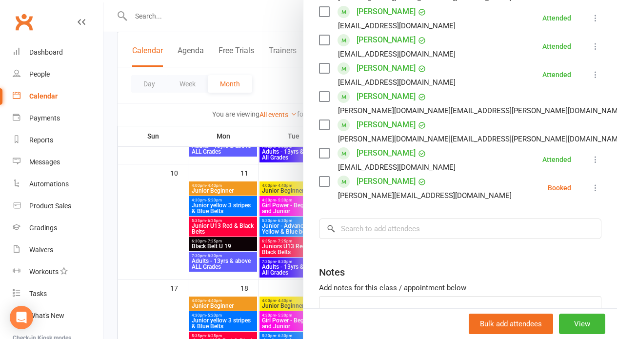
scroll to position [316, 0]
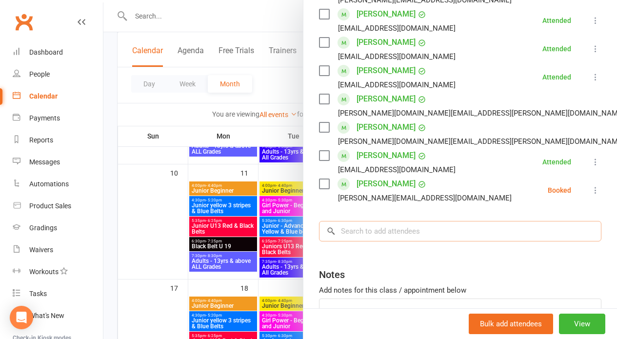
click at [365, 224] on input "search" at bounding box center [460, 231] width 282 height 20
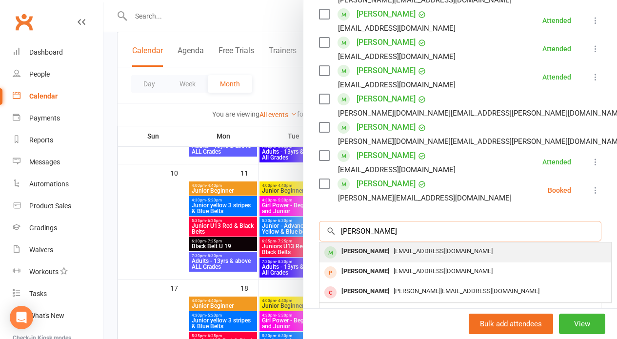
type input "albert"
click at [363, 248] on div "[PERSON_NAME]" at bounding box center [365, 251] width 56 height 14
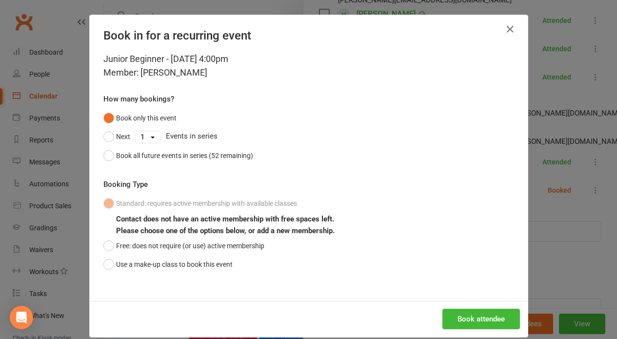
drag, startPoint x: 104, startPoint y: 241, endPoint x: 306, endPoint y: 293, distance: 208.8
click at [107, 240] on button "Free: does not require (or use) active membership" at bounding box center [183, 245] width 161 height 19
drag, startPoint x: 463, startPoint y: 321, endPoint x: 464, endPoint y: 316, distance: 5.4
click at [463, 321] on button "Book attendee" at bounding box center [480, 319] width 77 height 20
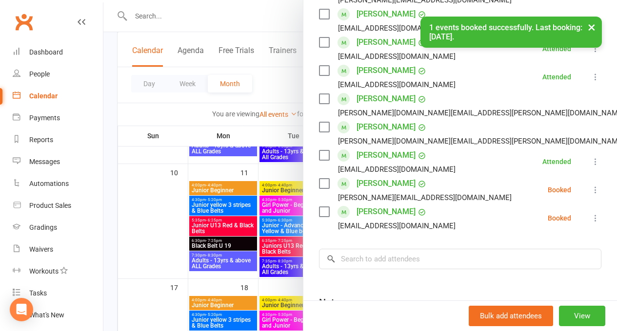
click at [590, 218] on icon at bounding box center [595, 218] width 10 height 10
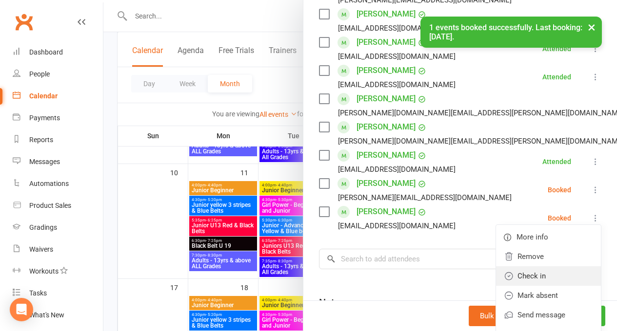
click at [527, 271] on link "Check in" at bounding box center [548, 276] width 105 height 19
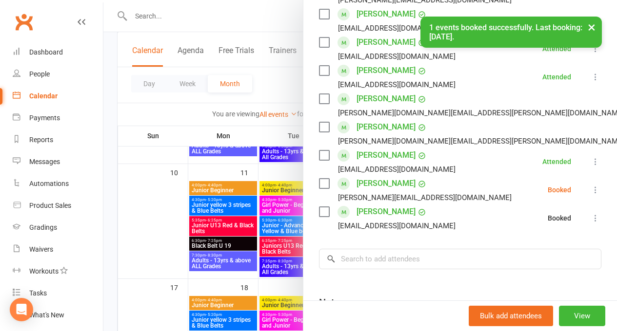
drag, startPoint x: 159, startPoint y: 236, endPoint x: 211, endPoint y: 229, distance: 52.1
click at [162, 233] on div at bounding box center [359, 165] width 513 height 331
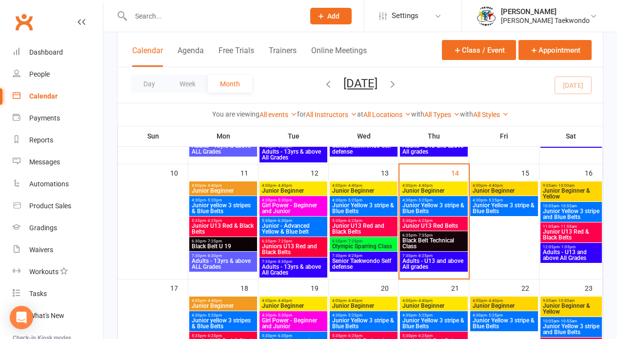
click at [436, 209] on span "Junior Yellow 3 stripe & Blue Belts" at bounding box center [434, 208] width 64 height 12
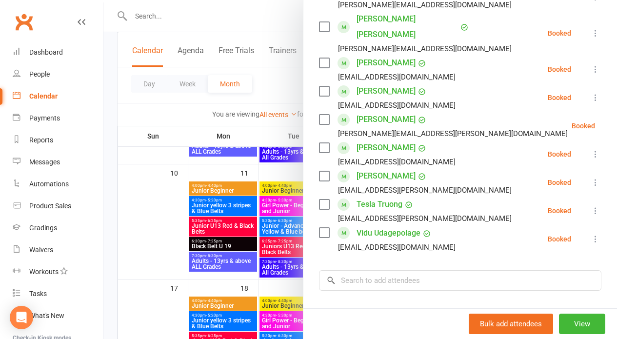
scroll to position [453, 0]
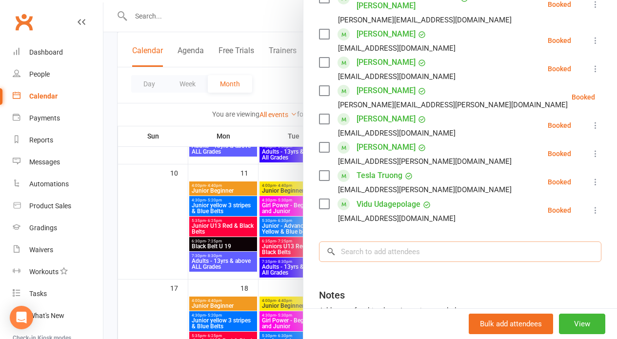
click at [366, 241] on input "search" at bounding box center [460, 251] width 282 height 20
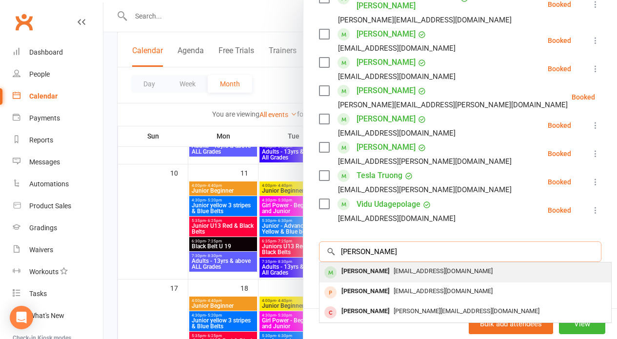
type input "albert"
click at [368, 264] on div "[PERSON_NAME]" at bounding box center [365, 271] width 56 height 14
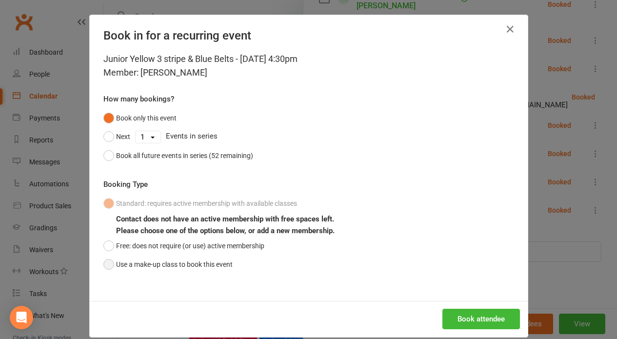
drag, startPoint x: 104, startPoint y: 264, endPoint x: 109, endPoint y: 261, distance: 5.3
click at [109, 261] on button "Use a make-up class to book this event" at bounding box center [167, 264] width 129 height 19
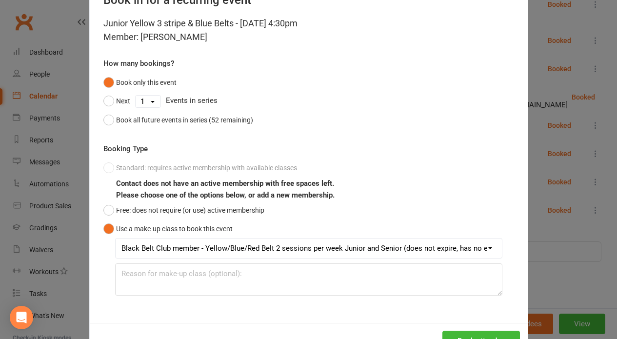
scroll to position [70, 0]
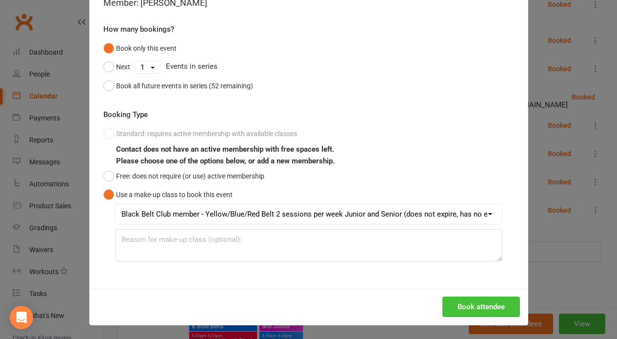
click at [467, 305] on button "Book attendee" at bounding box center [480, 306] width 77 height 20
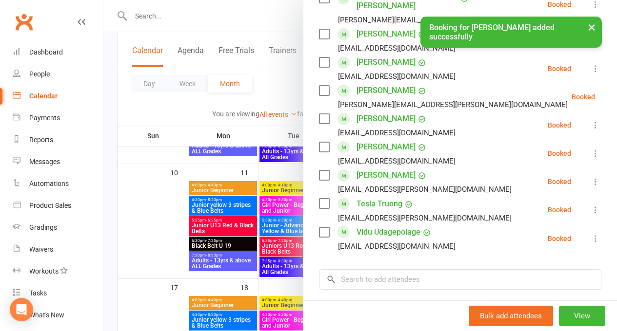
click at [170, 217] on div at bounding box center [359, 165] width 513 height 331
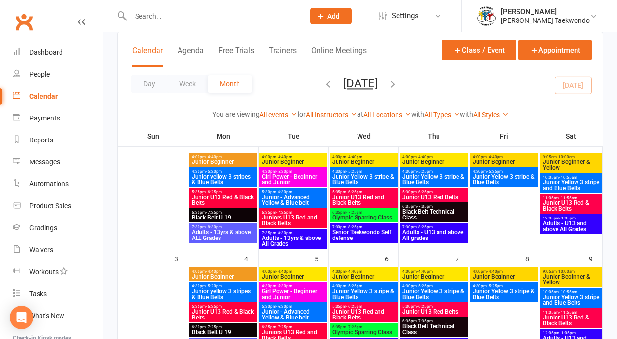
scroll to position [65, 0]
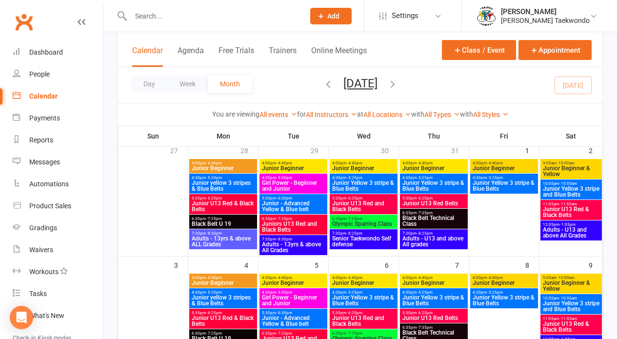
click at [578, 171] on span "Junior Beginner & Yellow" at bounding box center [571, 171] width 58 height 12
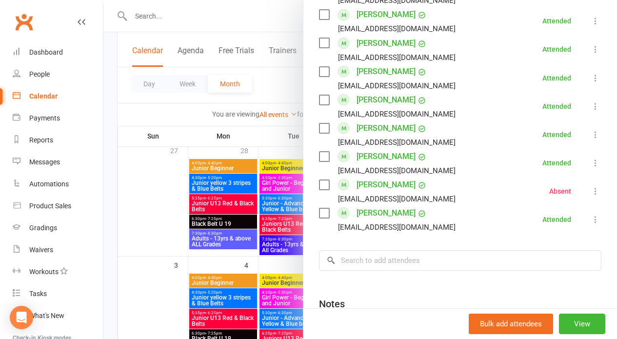
scroll to position [610, 0]
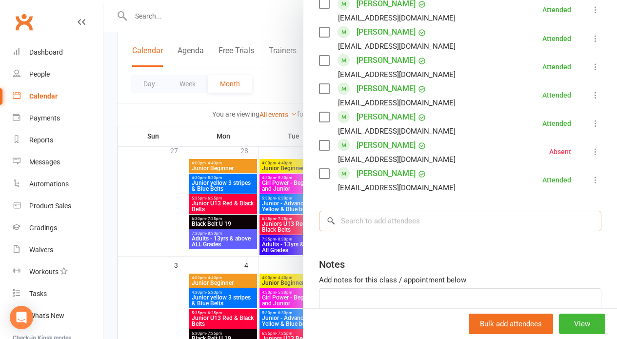
click at [356, 223] on input "search" at bounding box center [460, 221] width 282 height 20
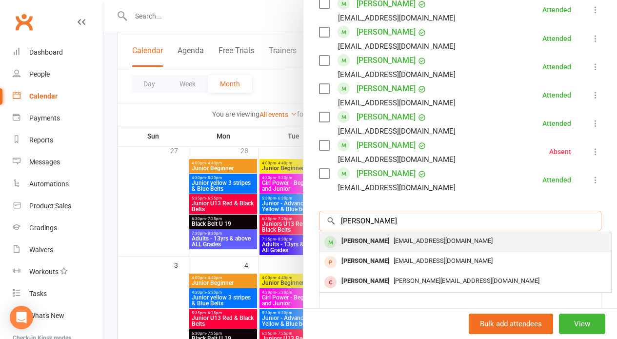
type input "albert"
click at [352, 242] on div "[PERSON_NAME]" at bounding box center [365, 241] width 56 height 14
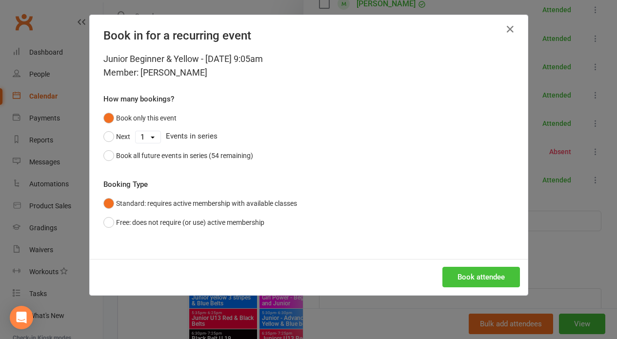
click at [458, 274] on button "Book attendee" at bounding box center [480, 277] width 77 height 20
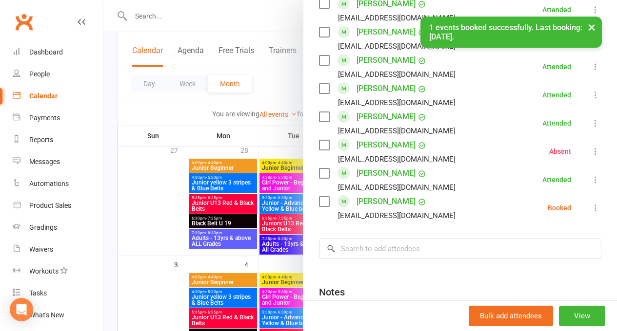
click at [590, 210] on icon at bounding box center [595, 208] width 10 height 10
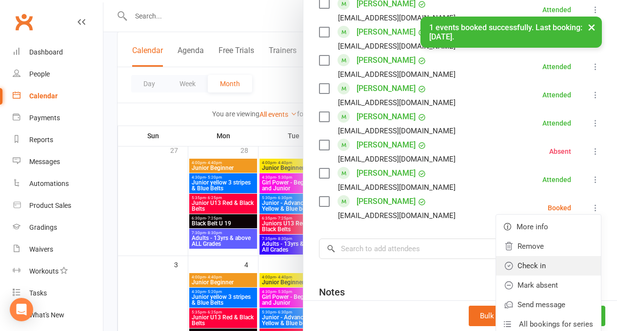
click at [534, 267] on link "Check in" at bounding box center [548, 265] width 105 height 19
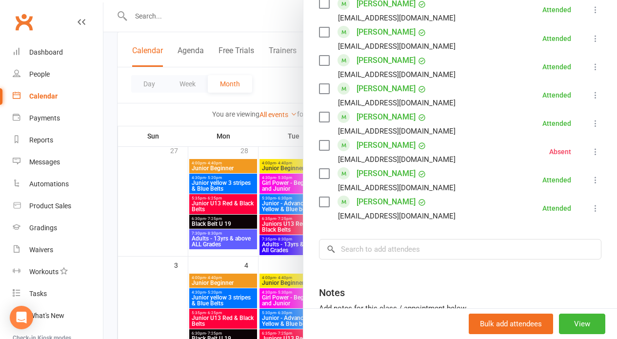
click at [172, 219] on div at bounding box center [359, 169] width 513 height 339
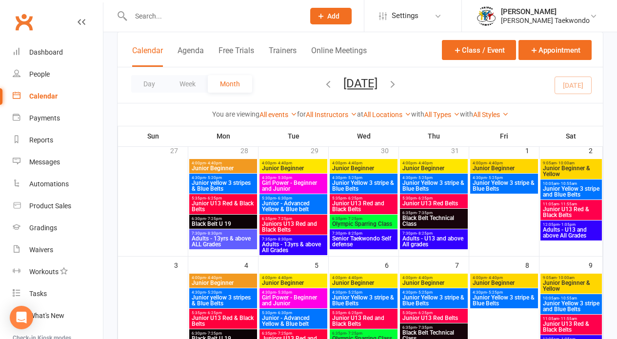
click at [488, 167] on span "Junior Beginner" at bounding box center [504, 168] width 64 height 6
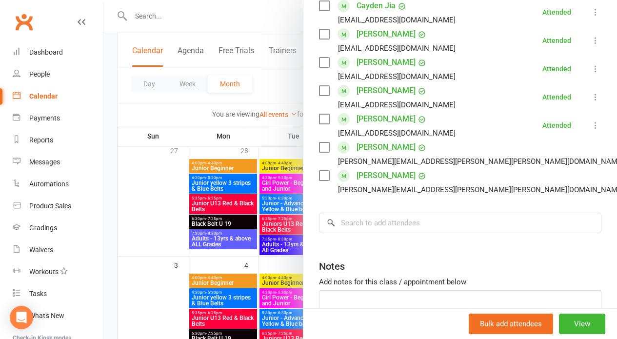
scroll to position [345, 0]
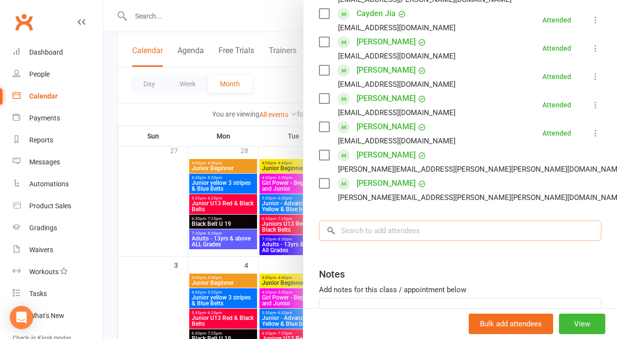
click at [385, 236] on input "search" at bounding box center [460, 230] width 282 height 20
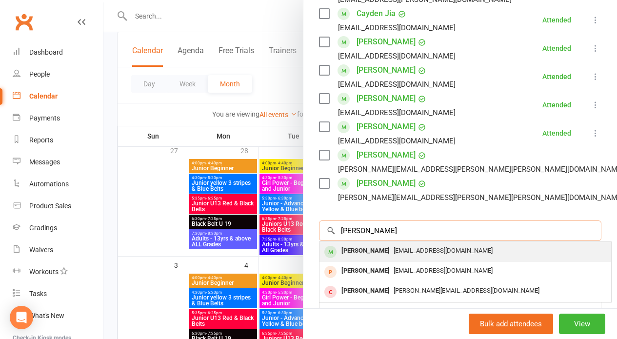
type input "albert"
click at [393, 252] on span "[EMAIL_ADDRESS][DOMAIN_NAME]" at bounding box center [442, 250] width 99 height 7
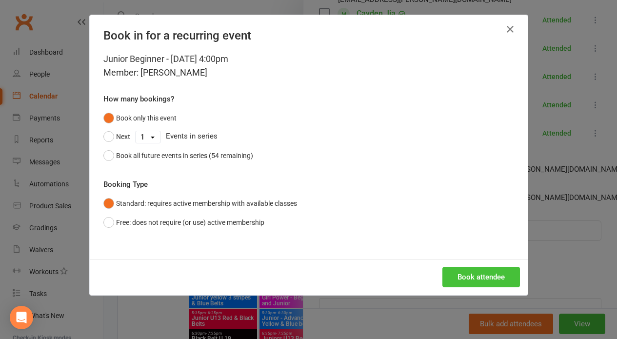
click at [472, 278] on button "Book attendee" at bounding box center [480, 277] width 77 height 20
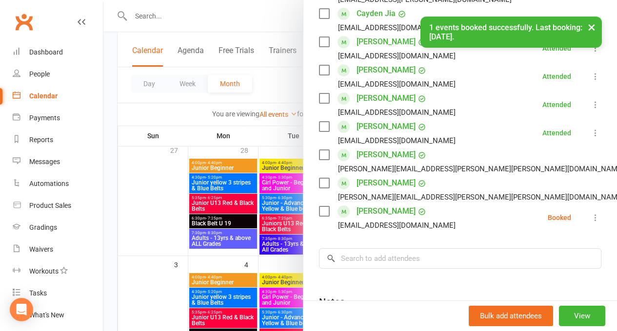
click at [590, 218] on icon at bounding box center [595, 218] width 10 height 10
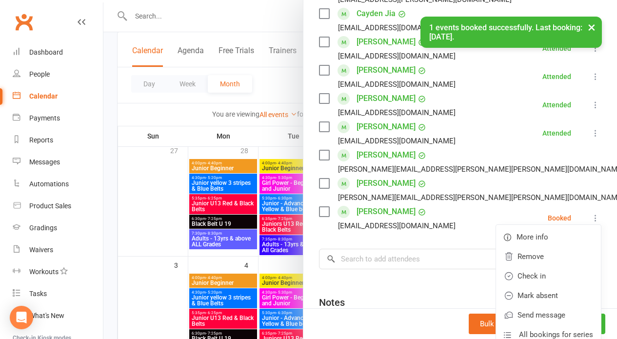
click at [525, 280] on link "Check in" at bounding box center [548, 275] width 105 height 19
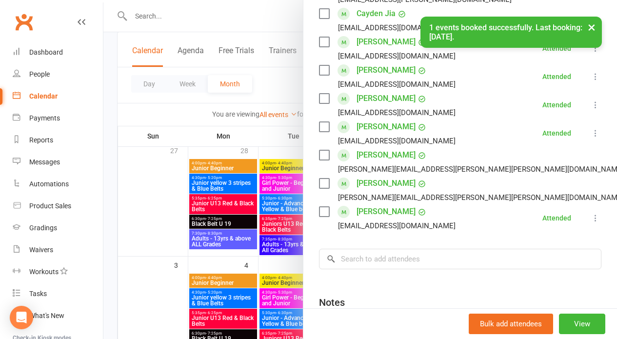
click at [144, 224] on div at bounding box center [359, 169] width 513 height 339
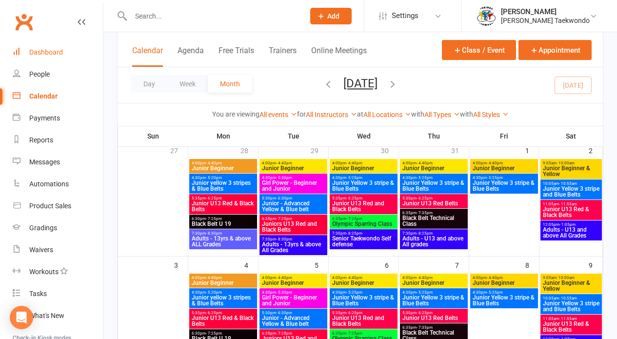
drag, startPoint x: 46, startPoint y: 47, endPoint x: 45, endPoint y: 53, distance: 6.5
click at [46, 50] on link "Dashboard" at bounding box center [58, 52] width 90 height 22
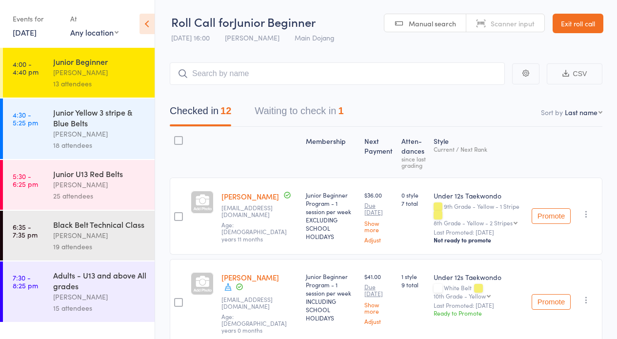
click at [71, 140] on div "18 attendees" at bounding box center [99, 144] width 93 height 11
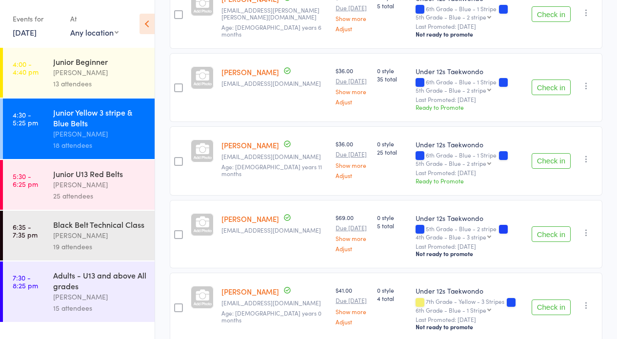
scroll to position [232, 0]
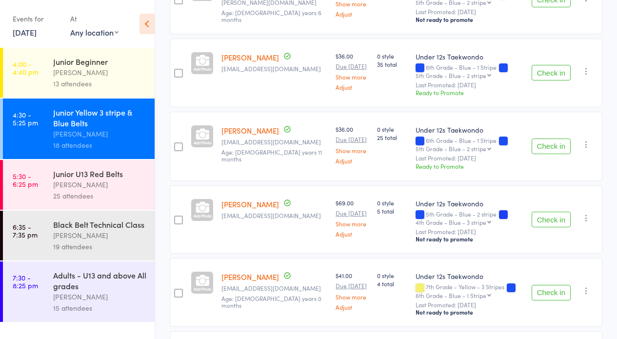
click at [546, 223] on button "Check in" at bounding box center [550, 220] width 39 height 16
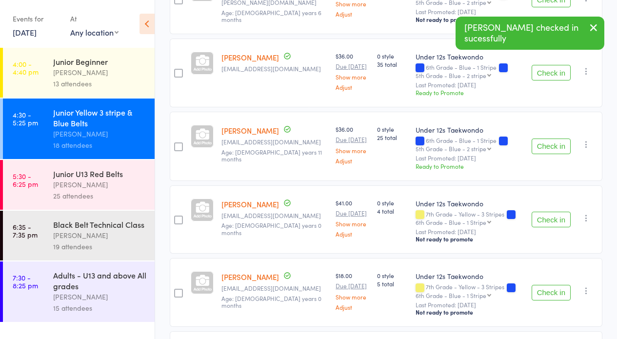
scroll to position [303, 0]
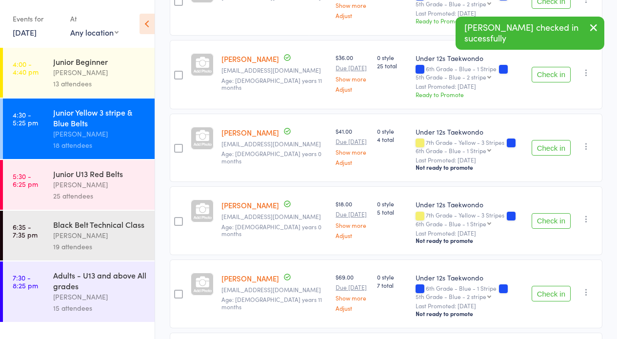
click at [546, 223] on button "Check in" at bounding box center [550, 221] width 39 height 16
click at [549, 222] on button "Check in" at bounding box center [550, 221] width 39 height 16
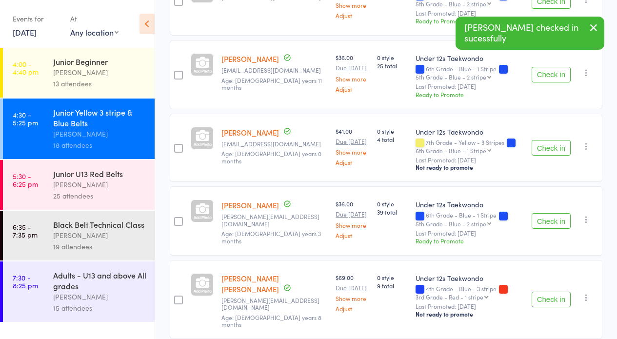
click at [549, 222] on button "Check in" at bounding box center [550, 221] width 39 height 16
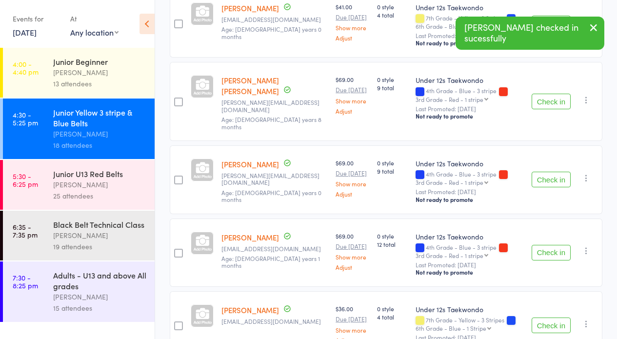
scroll to position [429, 0]
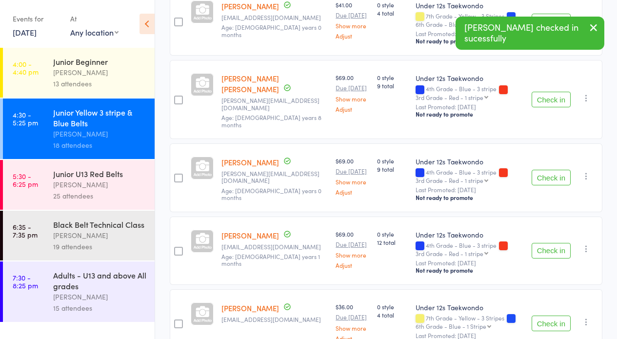
click at [546, 243] on button "Check in" at bounding box center [550, 251] width 39 height 16
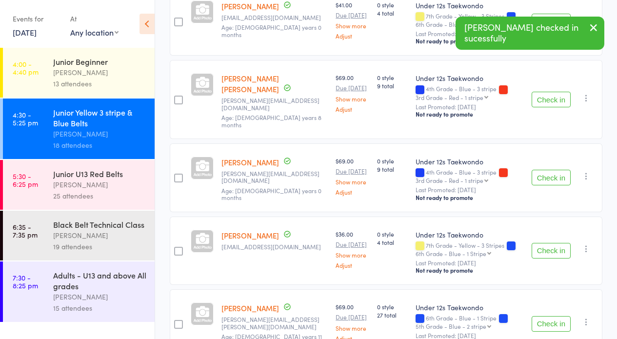
click at [544, 243] on button "Check in" at bounding box center [550, 251] width 39 height 16
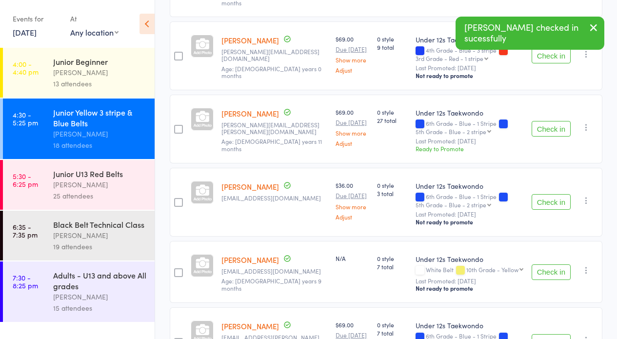
scroll to position [634, 0]
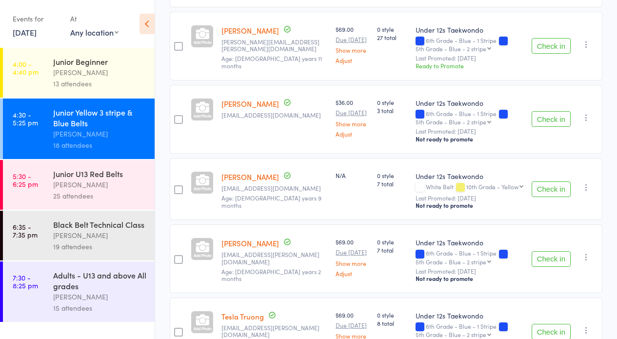
click at [541, 111] on button "Check in" at bounding box center [550, 119] width 39 height 16
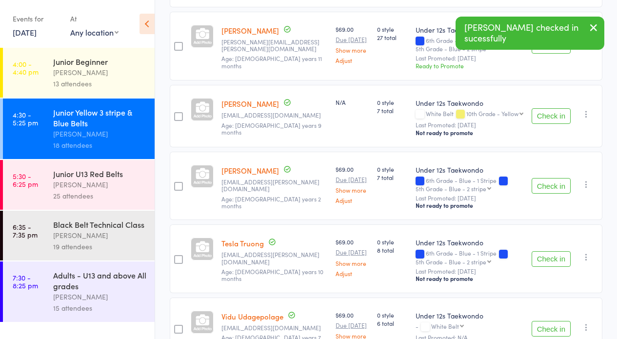
click at [541, 108] on button "Check in" at bounding box center [550, 116] width 39 height 16
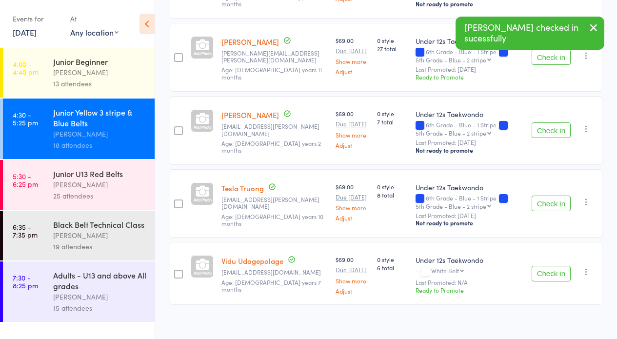
click at [540, 122] on button "Check in" at bounding box center [550, 130] width 39 height 16
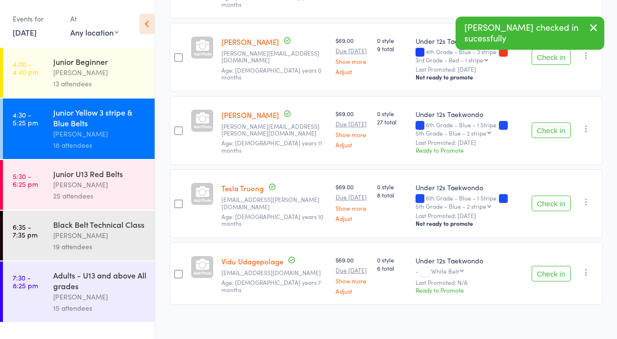
click at [548, 201] on button "Check in" at bounding box center [550, 203] width 39 height 16
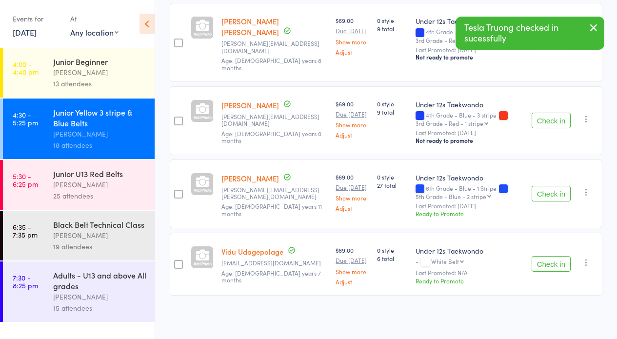
scroll to position [477, 0]
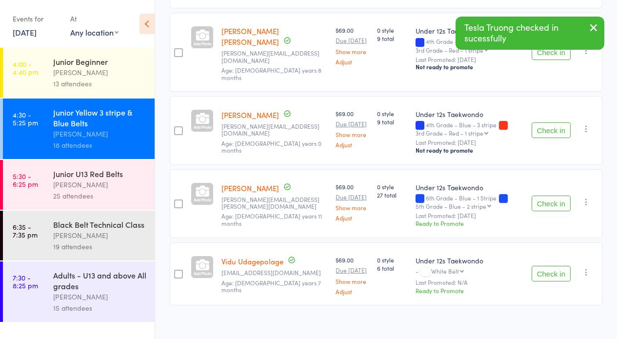
click at [551, 269] on button "Check in" at bounding box center [550, 274] width 39 height 16
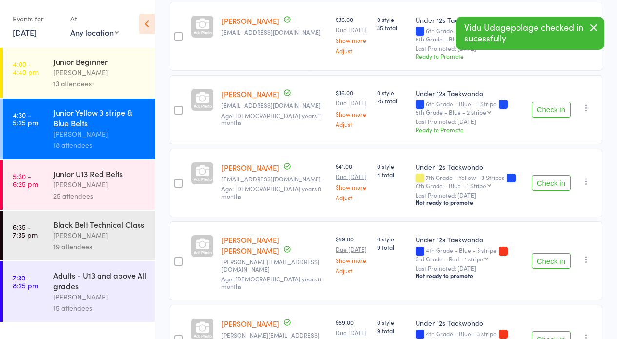
scroll to position [0, 0]
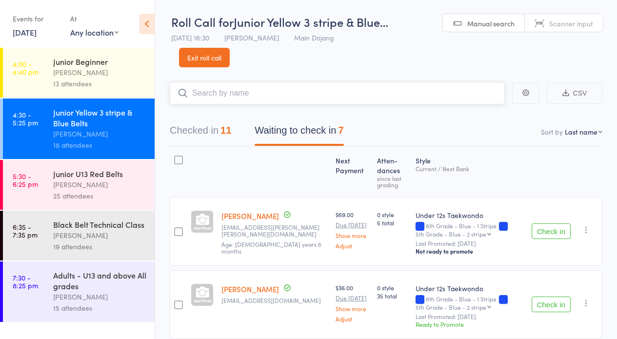
click at [270, 91] on input "search" at bounding box center [337, 93] width 335 height 22
type input "dom"
click at [466, 117] on link "Drop in" at bounding box center [479, 113] width 32 height 15
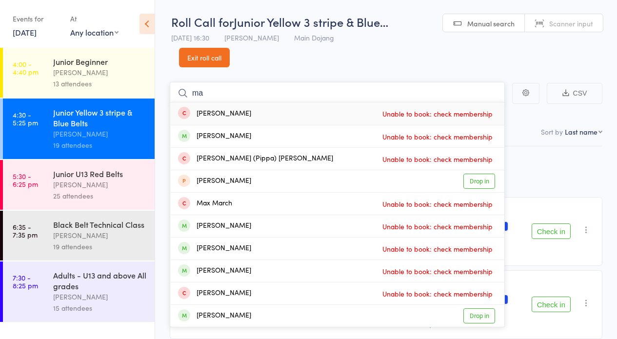
type input "m"
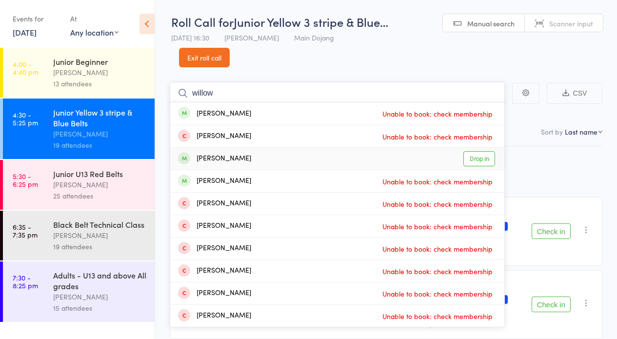
type input "willow"
click at [471, 162] on link "Drop in" at bounding box center [479, 158] width 32 height 15
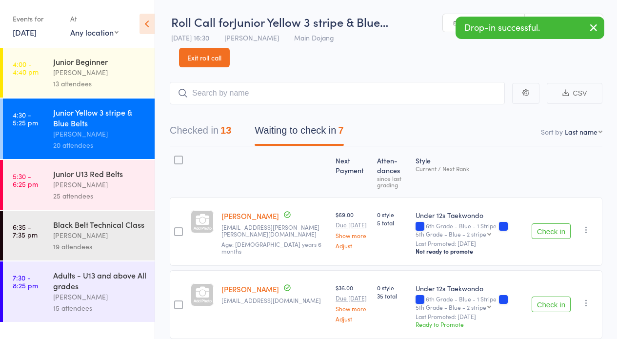
click at [208, 57] on link "Exit roll call" at bounding box center [204, 57] width 51 height 19
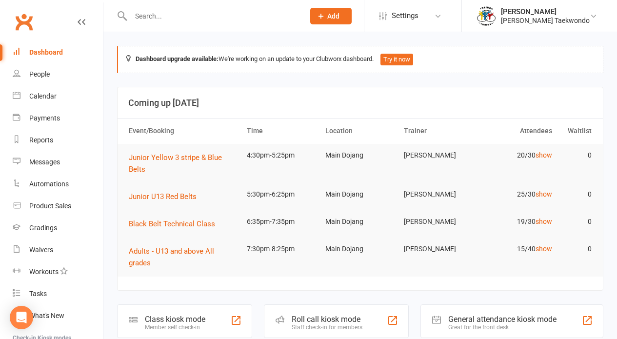
click at [41, 96] on div "Calendar" at bounding box center [42, 96] width 27 height 8
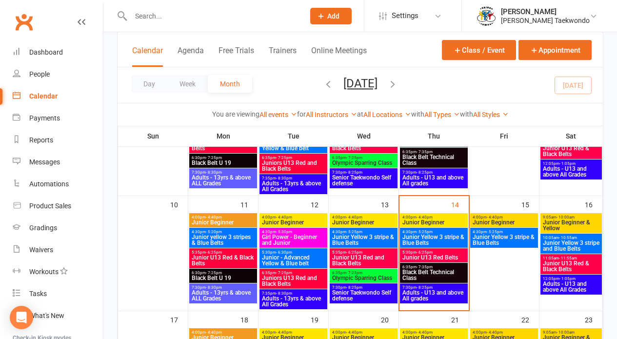
scroll to position [252, 0]
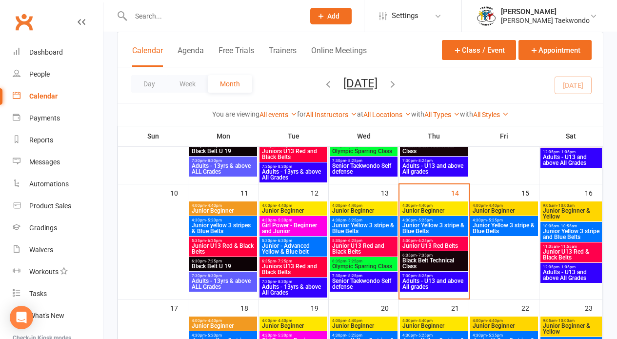
click at [422, 229] on span "Junior Yellow 3 stripe & Blue Belts" at bounding box center [434, 228] width 64 height 12
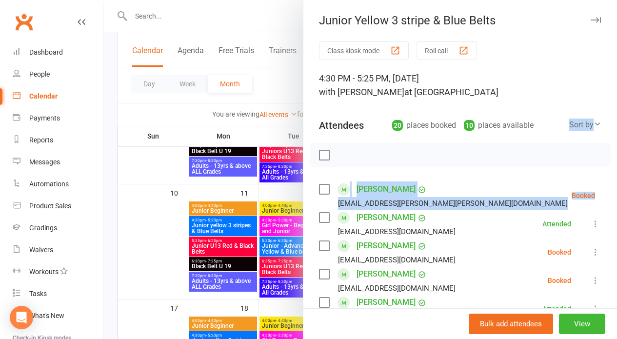
drag, startPoint x: 601, startPoint y: 111, endPoint x: 598, endPoint y: 171, distance: 60.5
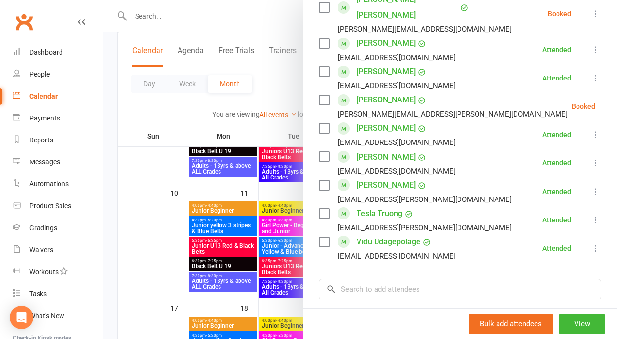
scroll to position [510, 0]
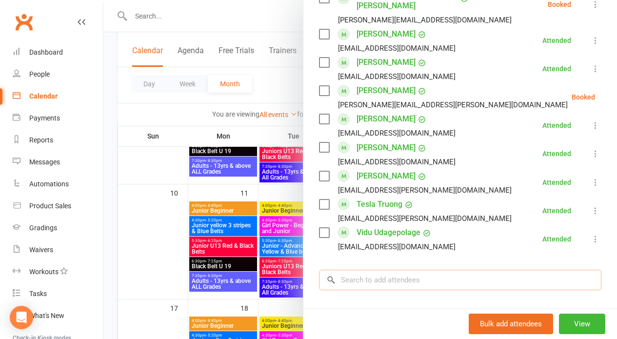
click at [374, 270] on input "search" at bounding box center [460, 280] width 282 height 20
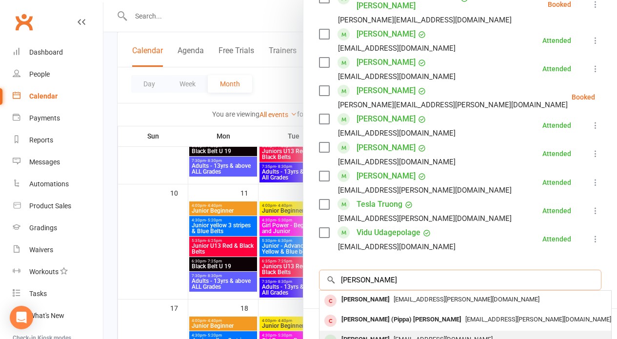
type input "martin"
click at [372, 332] on div "[PERSON_NAME]" at bounding box center [365, 339] width 56 height 14
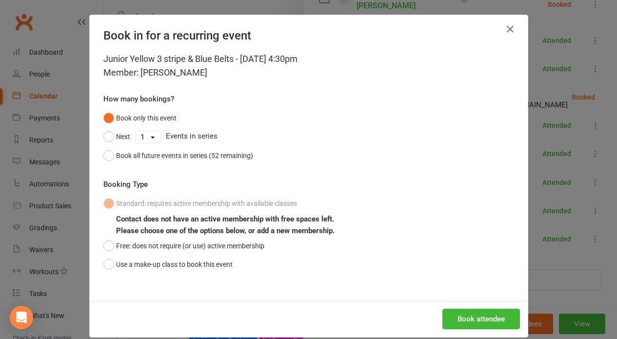
drag, startPoint x: 104, startPoint y: 266, endPoint x: 286, endPoint y: 271, distance: 181.9
click at [112, 263] on button "Use a make-up class to book this event" at bounding box center [167, 264] width 129 height 19
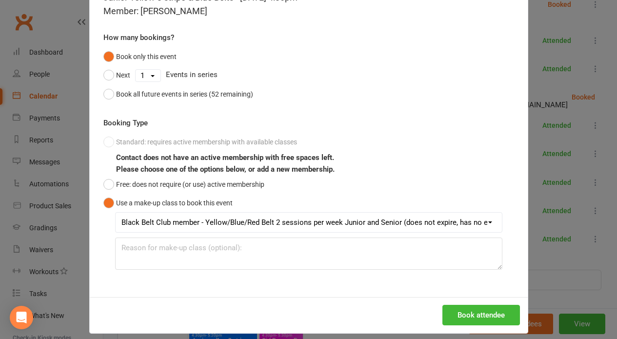
scroll to position [70, 0]
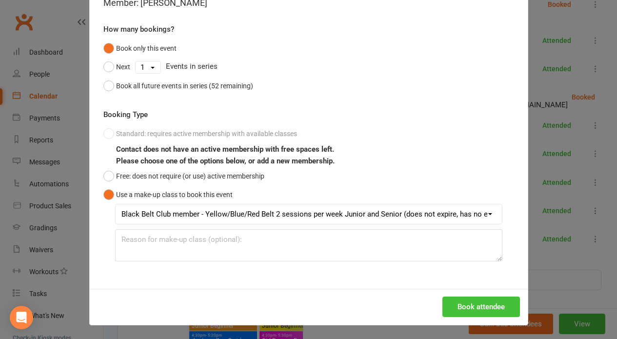
click at [454, 301] on button "Book attendee" at bounding box center [480, 306] width 77 height 20
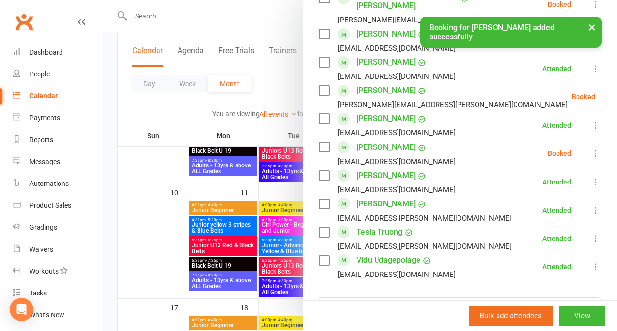
click at [590, 149] on icon at bounding box center [595, 154] width 10 height 10
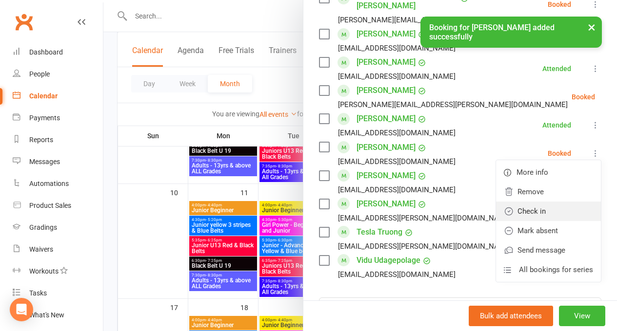
click at [531, 202] on link "Check in" at bounding box center [548, 211] width 105 height 19
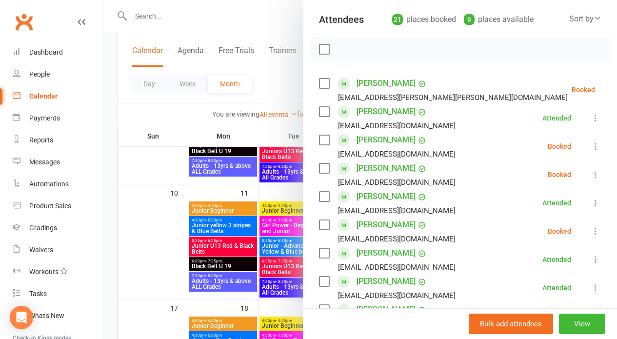
scroll to position [0, 0]
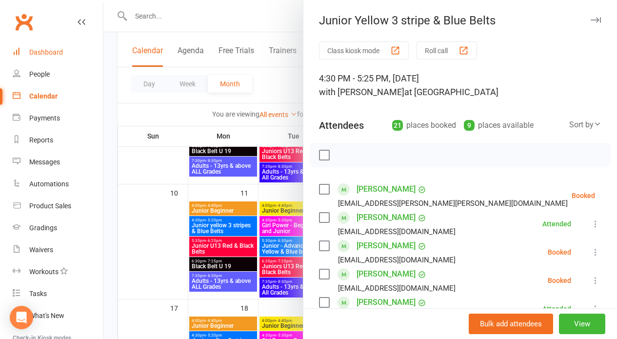
click at [65, 51] on link "Dashboard" at bounding box center [58, 52] width 90 height 22
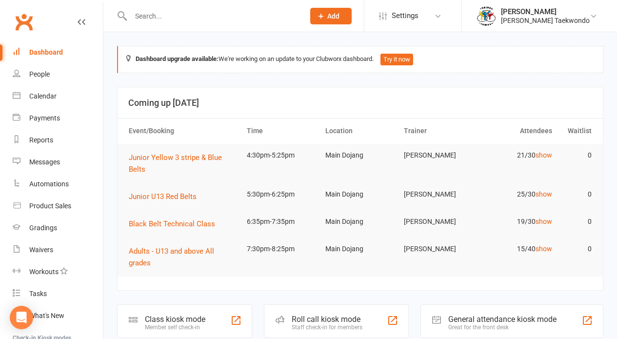
click at [342, 314] on div "Roll call kiosk mode" at bounding box center [326, 318] width 71 height 9
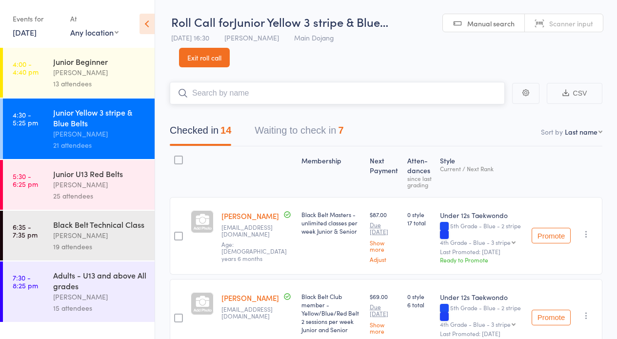
click at [266, 128] on button "Waiting to check in 7" at bounding box center [298, 133] width 89 height 26
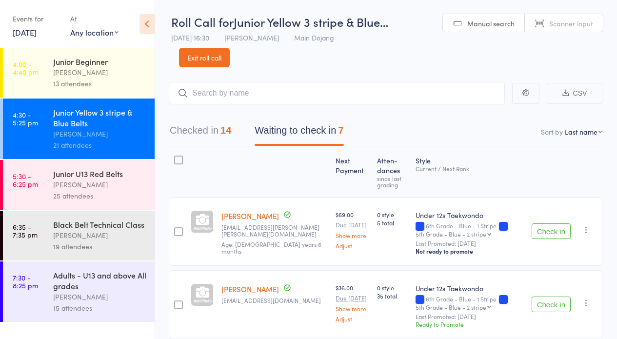
click at [81, 177] on div "Junior U13 Red Belts" at bounding box center [99, 173] width 93 height 11
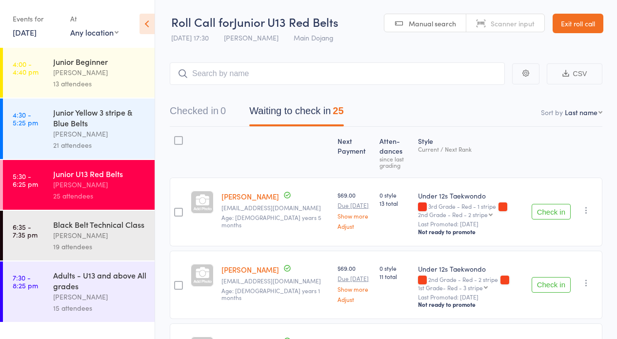
click at [550, 211] on button "Check in" at bounding box center [550, 212] width 39 height 16
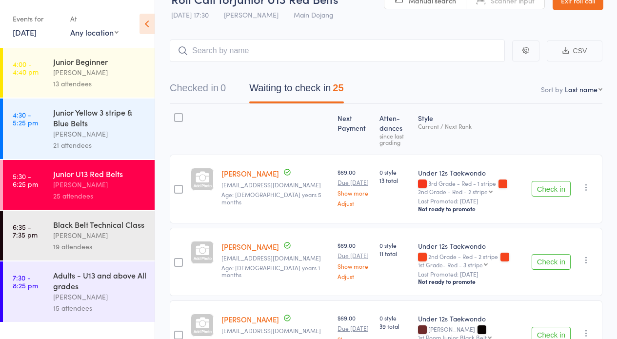
scroll to position [54, 0]
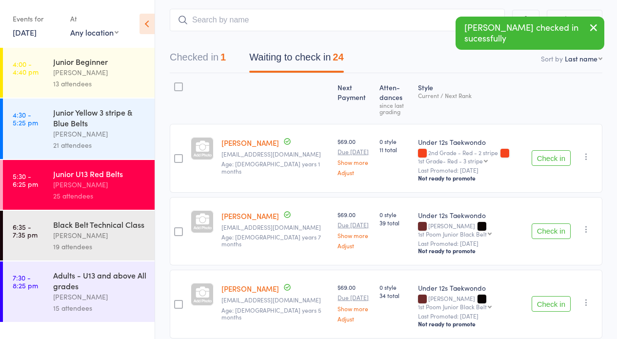
click at [541, 230] on button "Check in" at bounding box center [550, 231] width 39 height 16
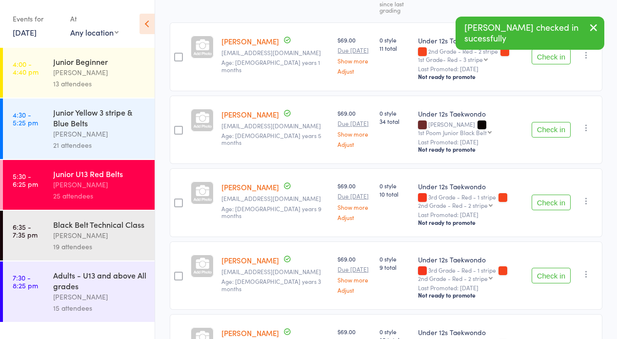
click at [585, 128] on icon "button" at bounding box center [586, 128] width 10 height 10
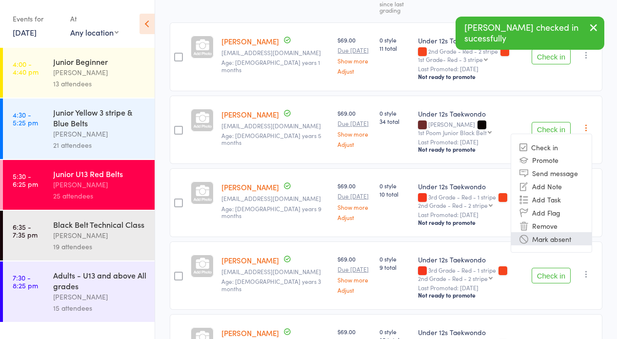
click at [577, 238] on li "Mark absent" at bounding box center [551, 238] width 80 height 13
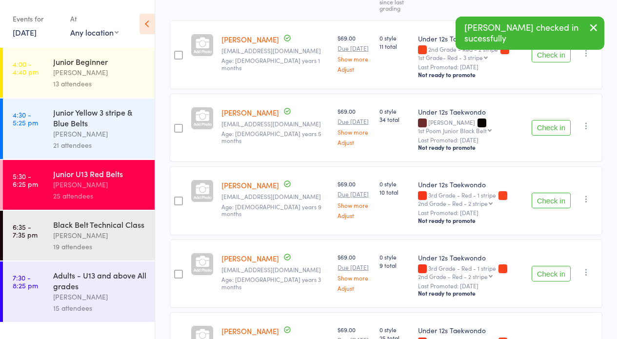
scroll to position [248, 0]
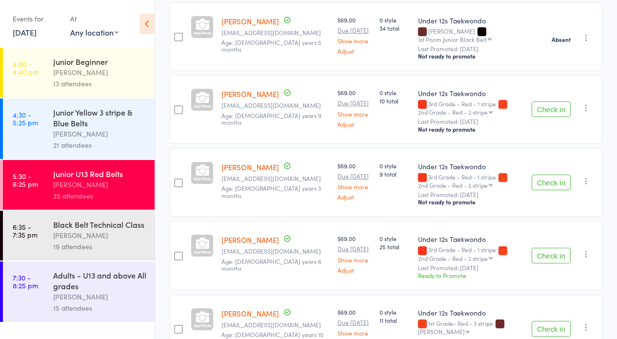
click at [546, 256] on button "Check in" at bounding box center [550, 256] width 39 height 16
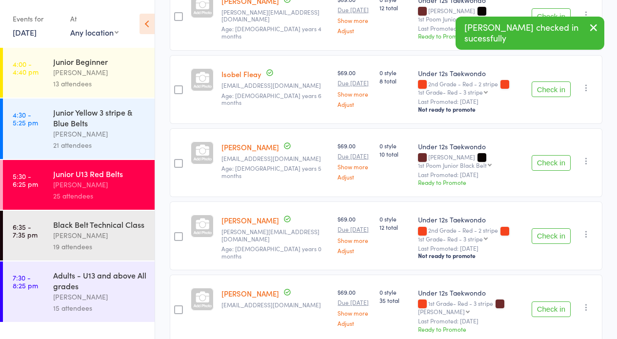
scroll to position [635, 0]
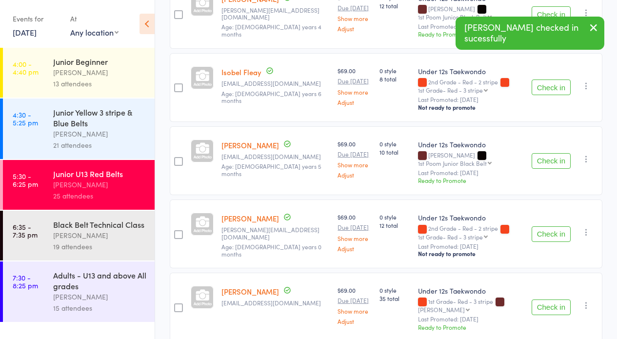
click at [551, 234] on button "Check in" at bounding box center [550, 234] width 39 height 16
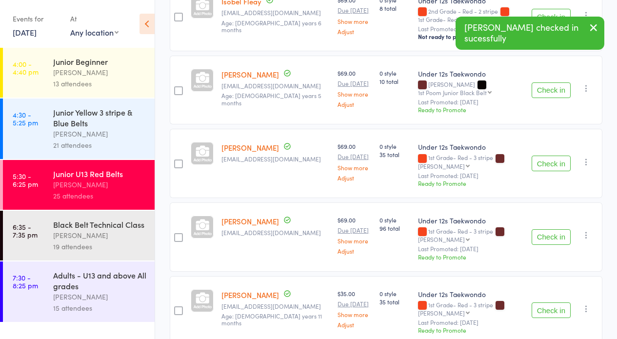
scroll to position [797, 0]
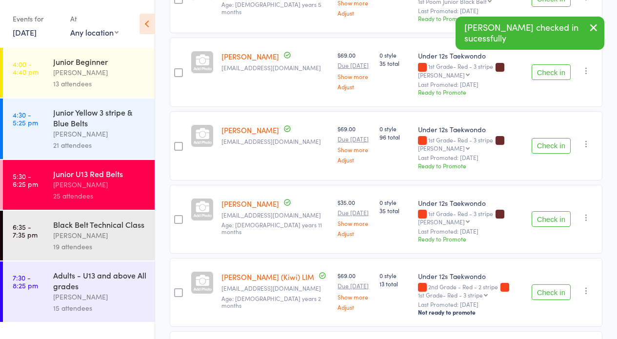
drag, startPoint x: 547, startPoint y: 290, endPoint x: 534, endPoint y: 288, distance: 13.9
click at [547, 290] on button "Check in" at bounding box center [550, 292] width 39 height 16
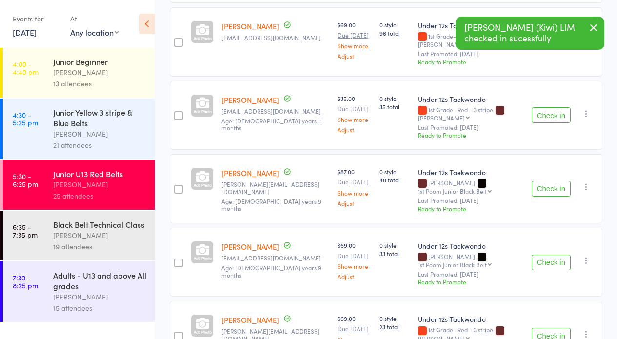
scroll to position [977, 0]
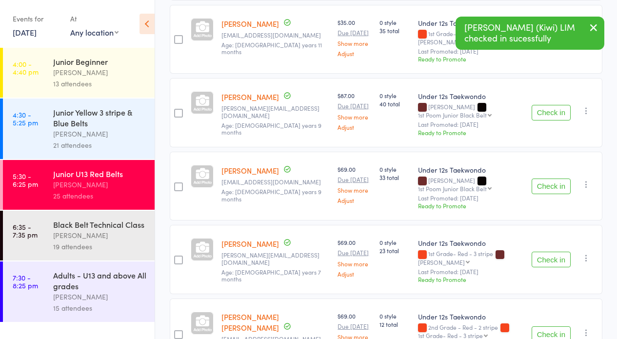
click at [548, 183] on button "Check in" at bounding box center [550, 186] width 39 height 16
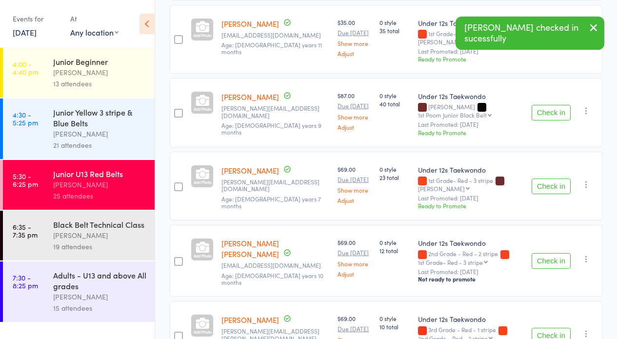
scroll to position [1052, 0]
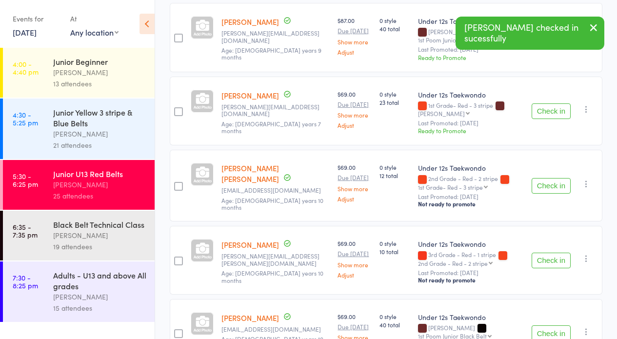
click at [545, 182] on button "Check in" at bounding box center [550, 186] width 39 height 16
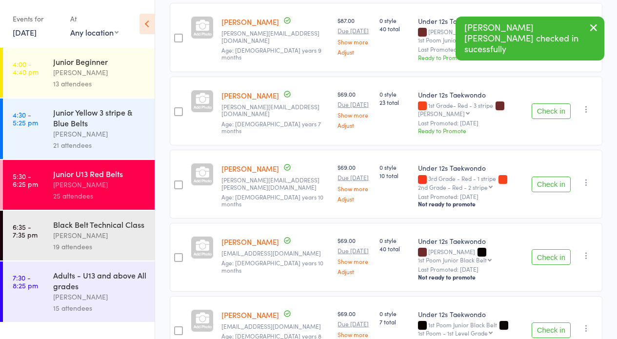
click at [544, 185] on button "Check in" at bounding box center [550, 184] width 39 height 16
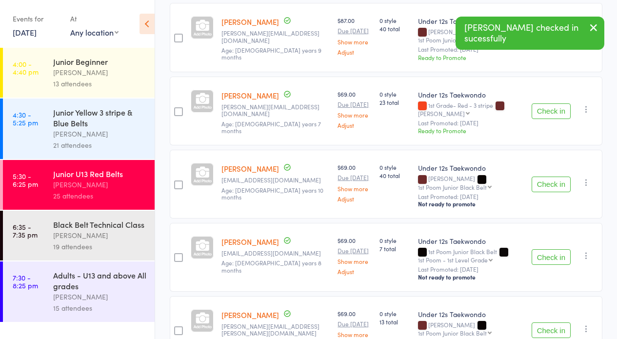
scroll to position [1122, 0]
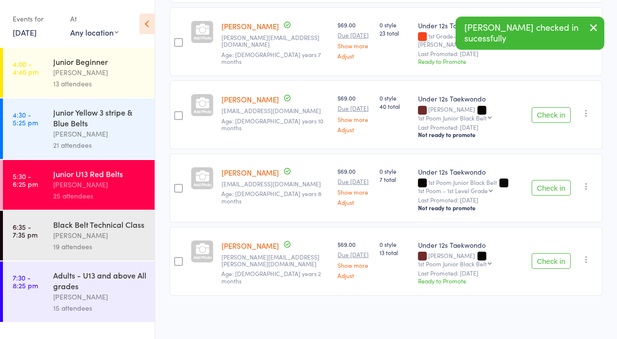
click at [557, 186] on button "Check in" at bounding box center [550, 188] width 39 height 16
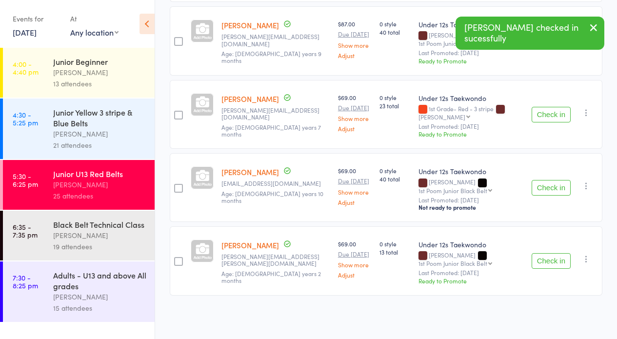
scroll to position [1049, 0]
click at [546, 258] on button "Check in" at bounding box center [550, 261] width 39 height 16
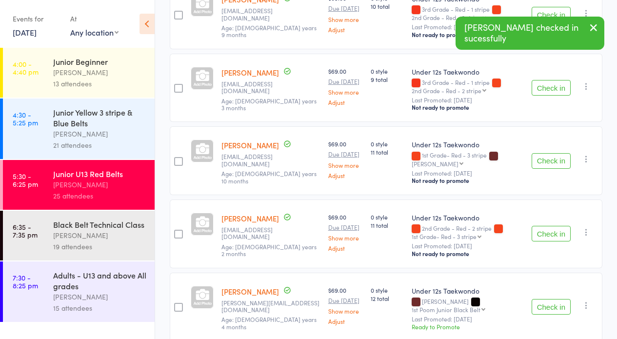
scroll to position [55, 0]
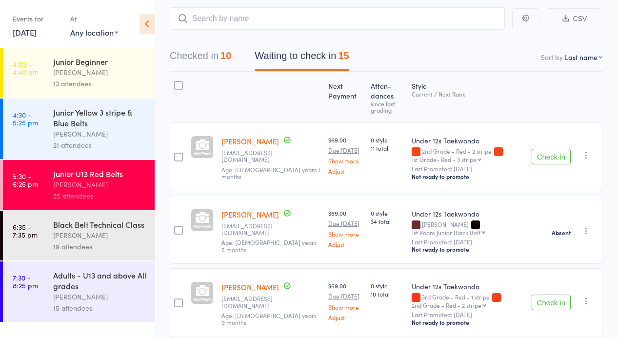
click at [543, 152] on button "Check in" at bounding box center [550, 157] width 39 height 16
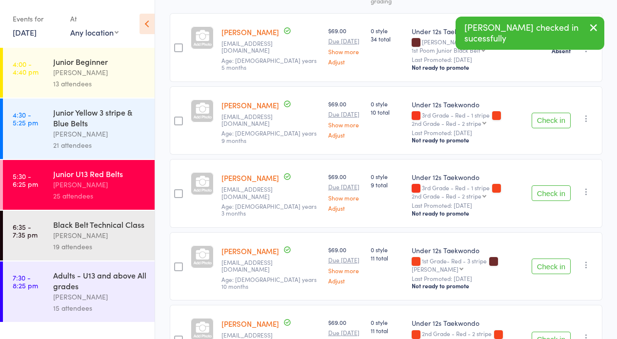
scroll to position [182, 0]
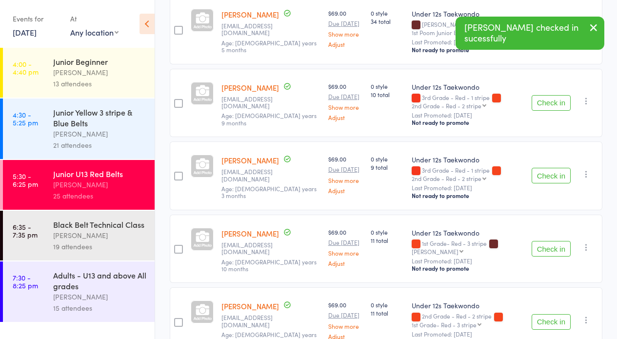
click at [553, 248] on button "Check in" at bounding box center [550, 249] width 39 height 16
drag, startPoint x: 550, startPoint y: 248, endPoint x: 533, endPoint y: 241, distance: 18.4
click at [550, 247] on button "Check in" at bounding box center [550, 249] width 39 height 16
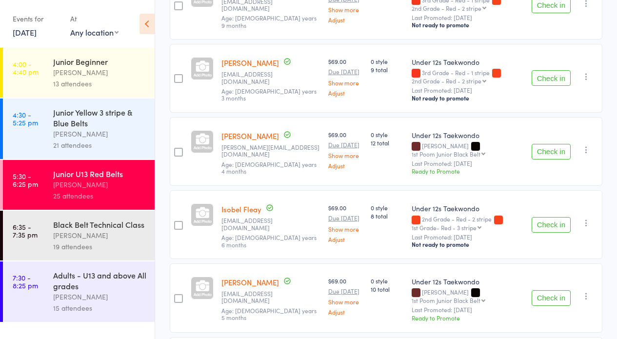
scroll to position [752, 0]
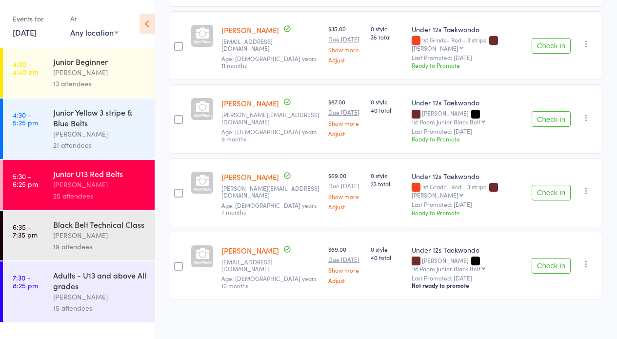
click at [546, 191] on button "Check in" at bounding box center [550, 193] width 39 height 16
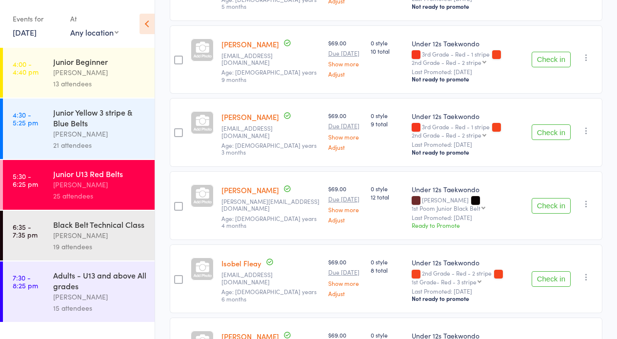
scroll to position [202, 0]
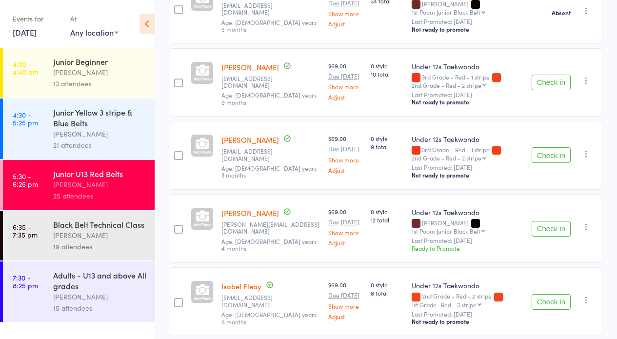
click at [543, 80] on button "Check in" at bounding box center [550, 83] width 39 height 16
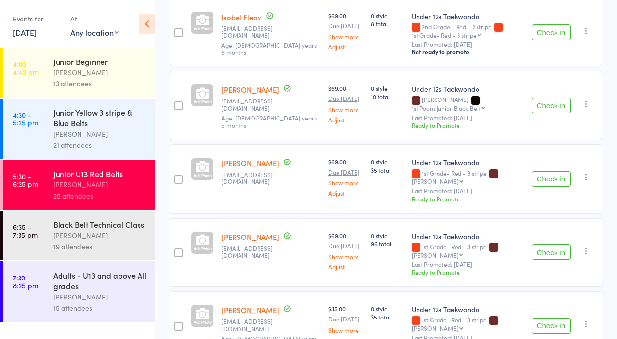
scroll to position [502, 0]
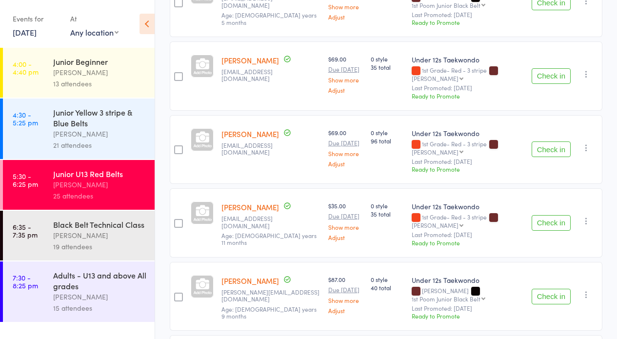
click at [547, 221] on button "Check in" at bounding box center [550, 223] width 39 height 16
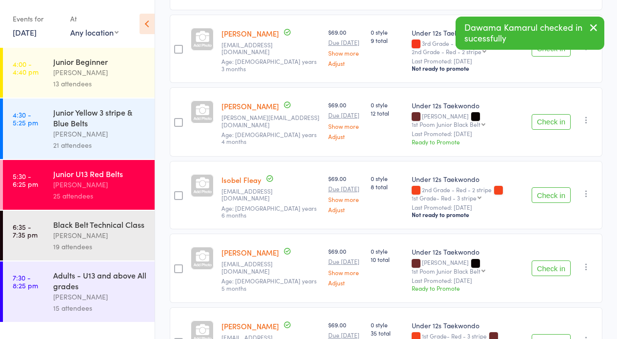
scroll to position [0, 0]
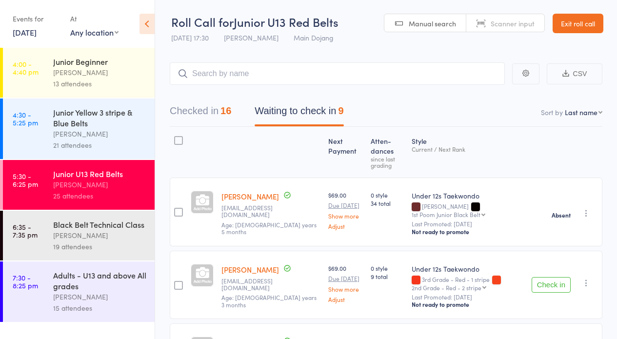
click at [277, 107] on button "Waiting to check in 9" at bounding box center [298, 113] width 89 height 26
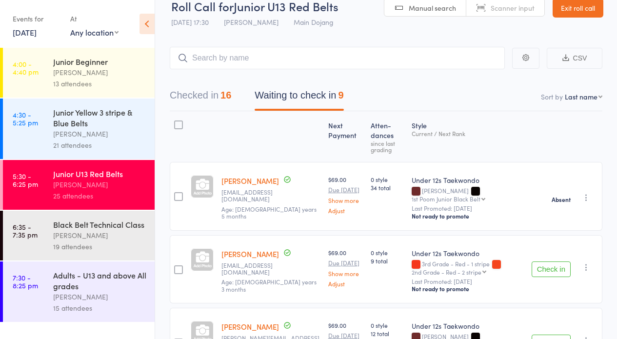
scroll to position [18, 0]
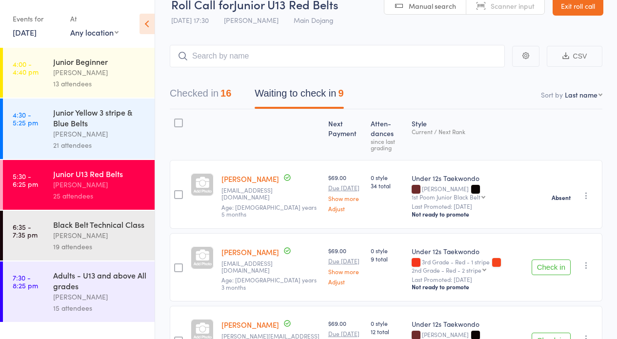
click at [177, 119] on div at bounding box center [178, 122] width 9 height 9
click at [176, 120] on input "checkbox" at bounding box center [176, 120] width 0 height 0
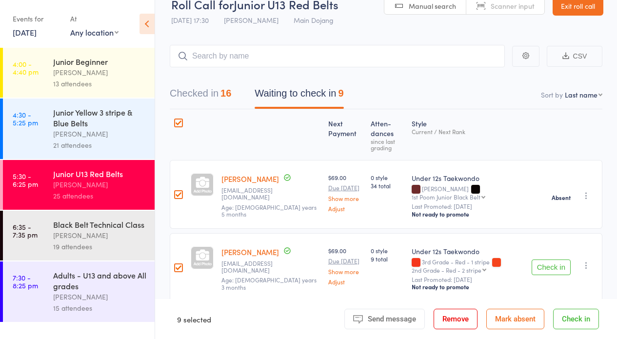
click at [511, 322] on button "Mark absent" at bounding box center [515, 319] width 58 height 20
